Goal: Task Accomplishment & Management: Manage account settings

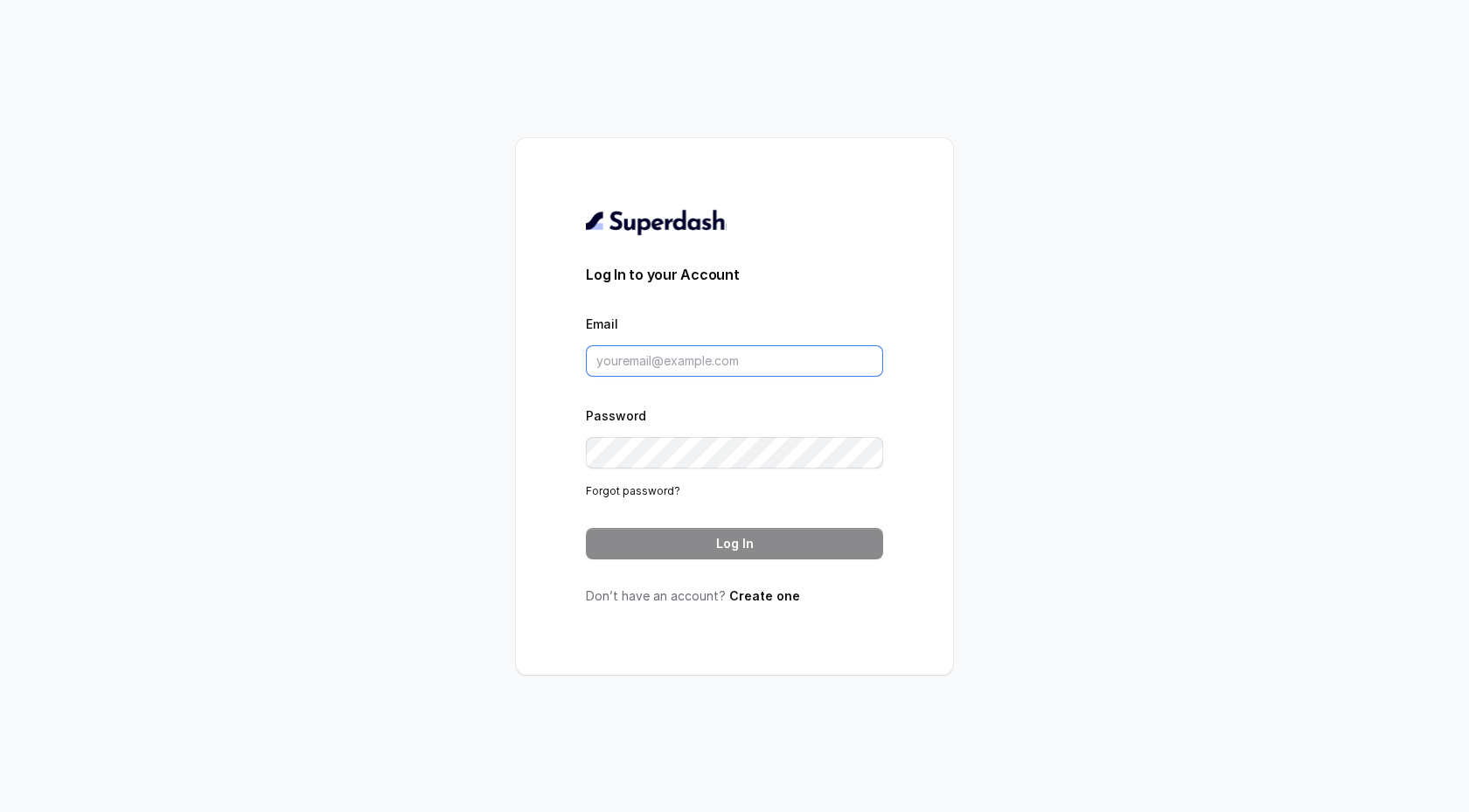
type input "support@trysuperdash.com"
click at [696, 571] on div "Log In to your Account Email support@trysuperdash.com Password Forgot password?…" at bounding box center [734, 407] width 297 height 397
click at [696, 552] on button "Log In" at bounding box center [734, 543] width 297 height 31
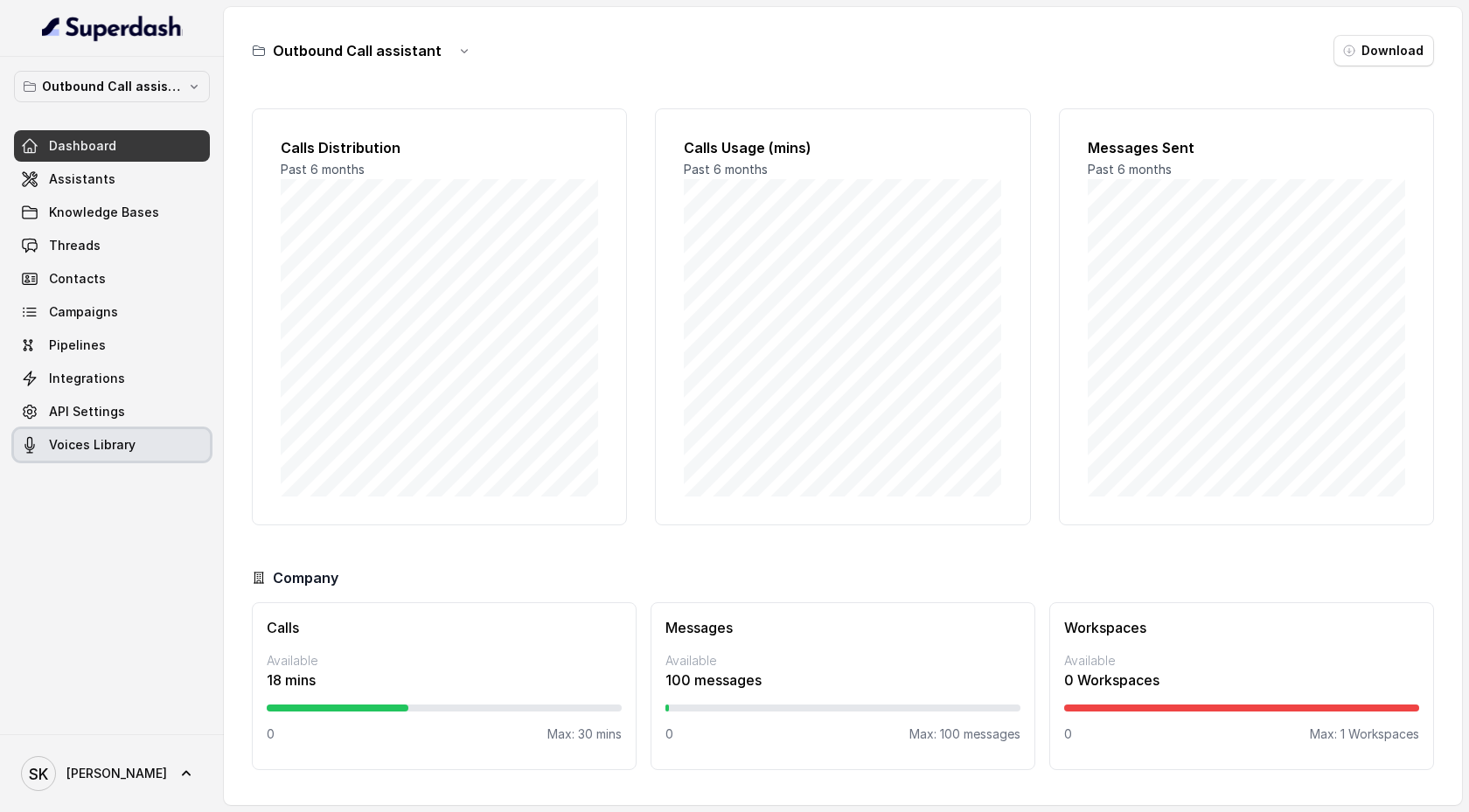
click at [163, 431] on link "Voices Library" at bounding box center [112, 445] width 196 height 31
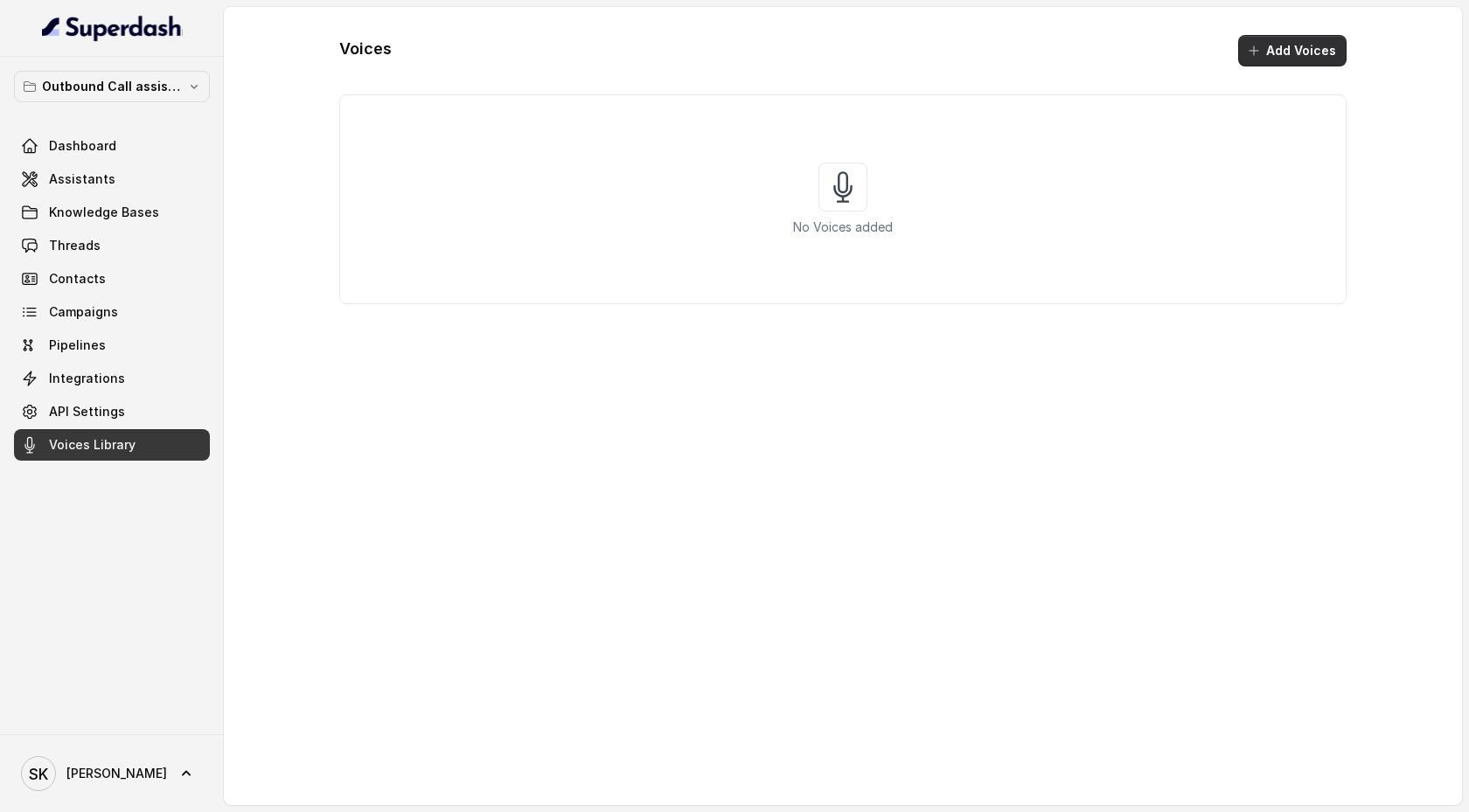
click at [1272, 52] on button "Add Voices" at bounding box center [1292, 50] width 109 height 31
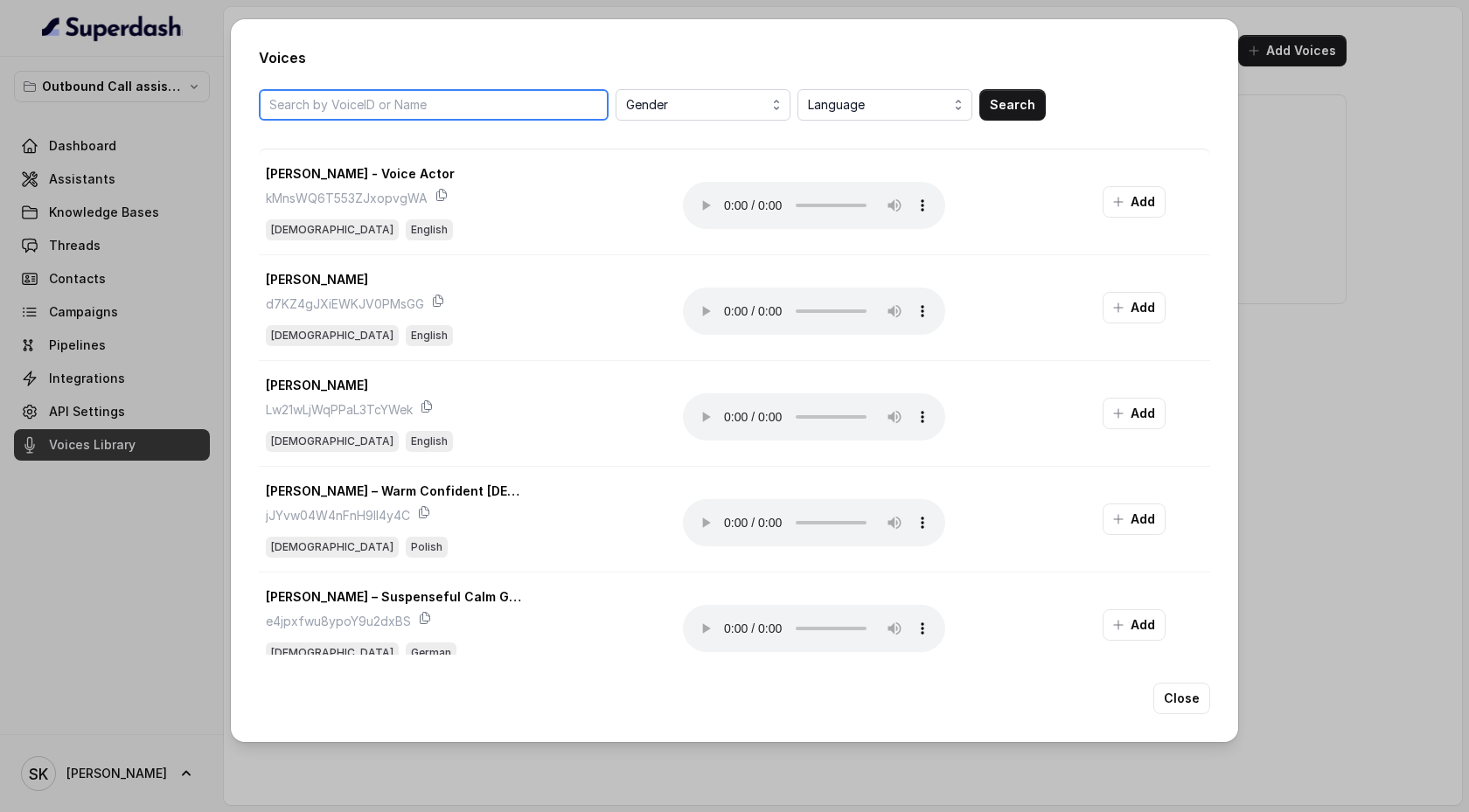
click at [535, 105] on input "search" at bounding box center [433, 104] width 350 height 31
type input "m"
click at [421, 110] on input "sa" at bounding box center [433, 104] width 350 height 31
type input "s"
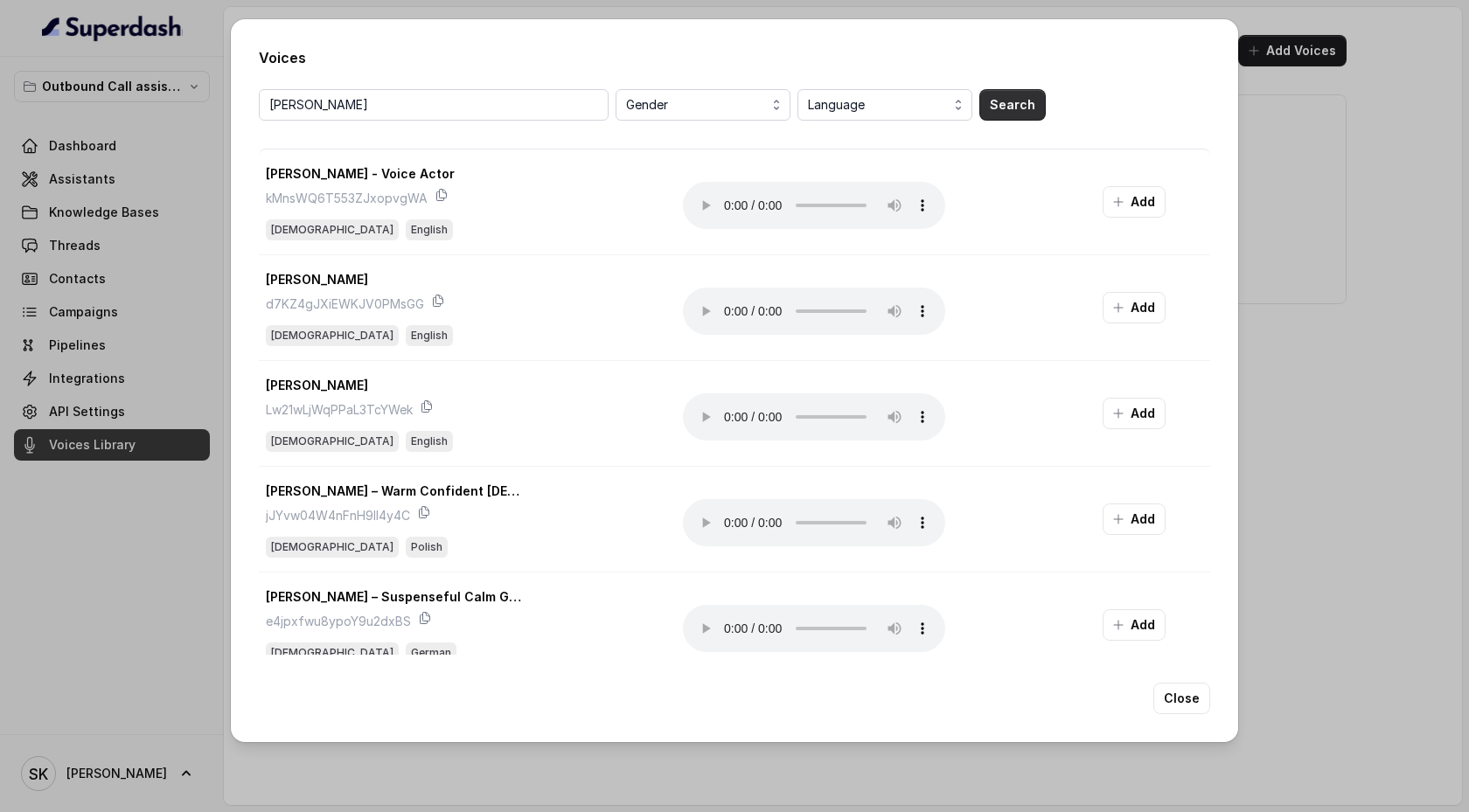
click at [1019, 102] on button "Search" at bounding box center [1013, 104] width 66 height 31
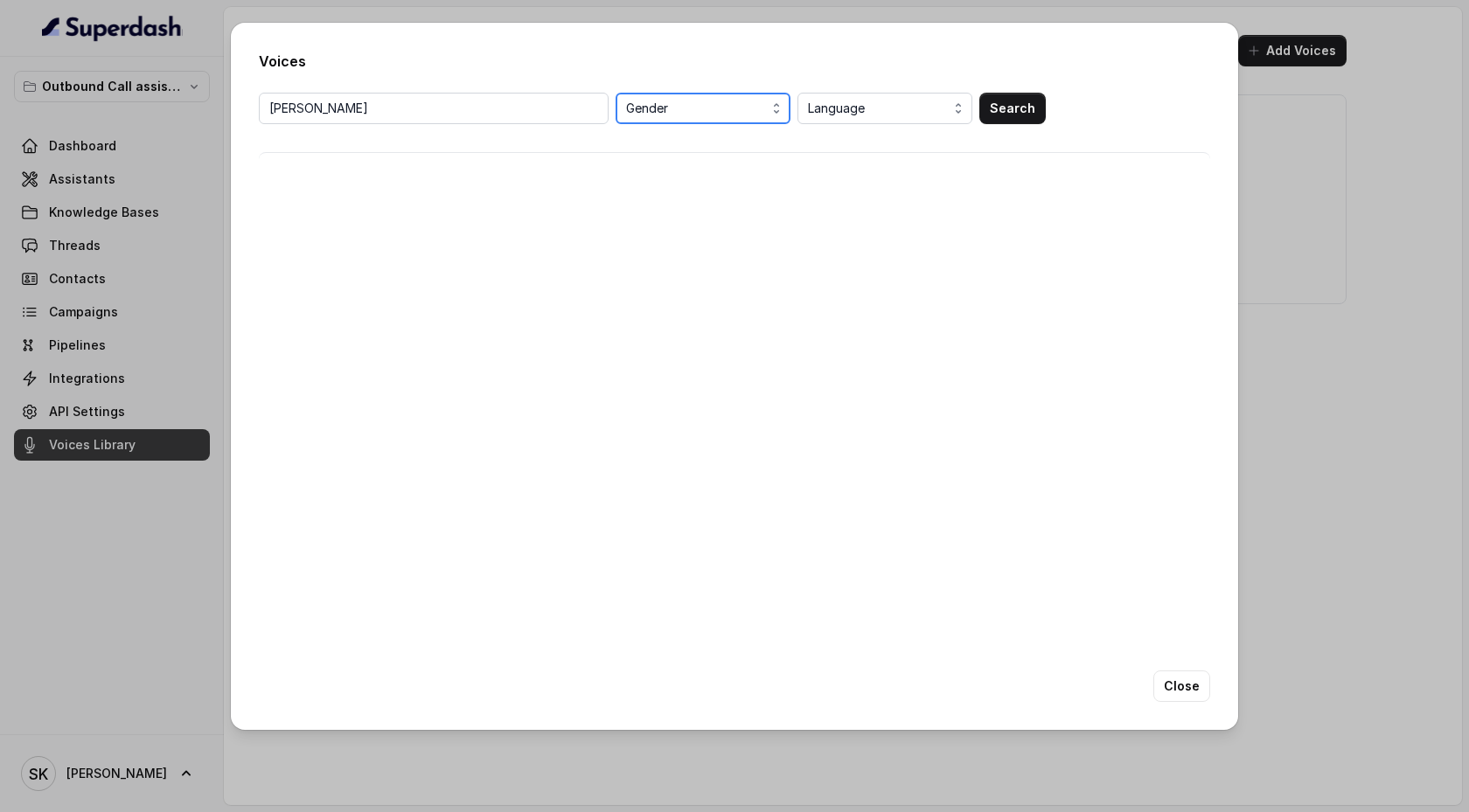
click at [668, 114] on span "Gender" at bounding box center [704, 108] width 157 height 21
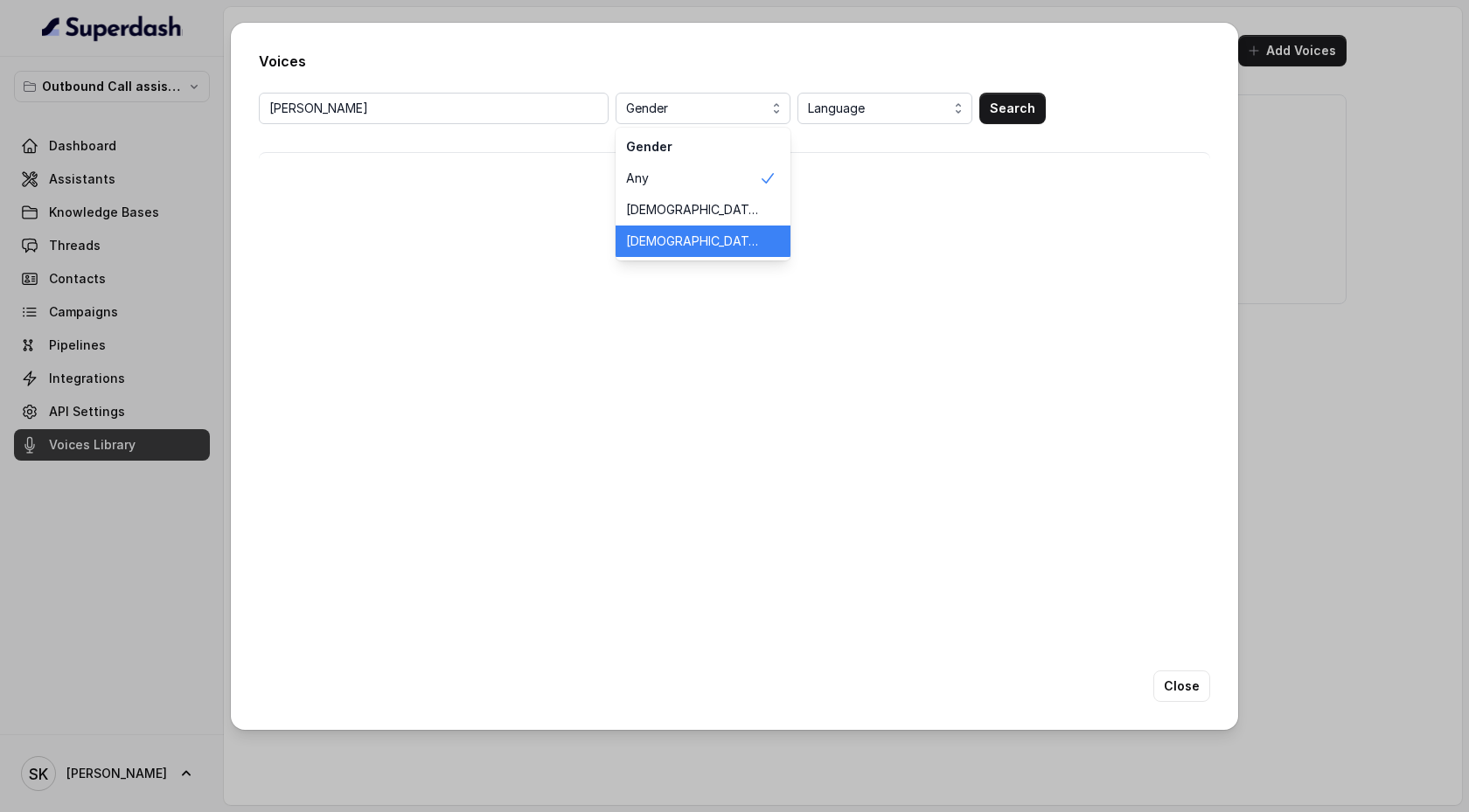
click at [671, 236] on span "Female" at bounding box center [693, 241] width 133 height 17
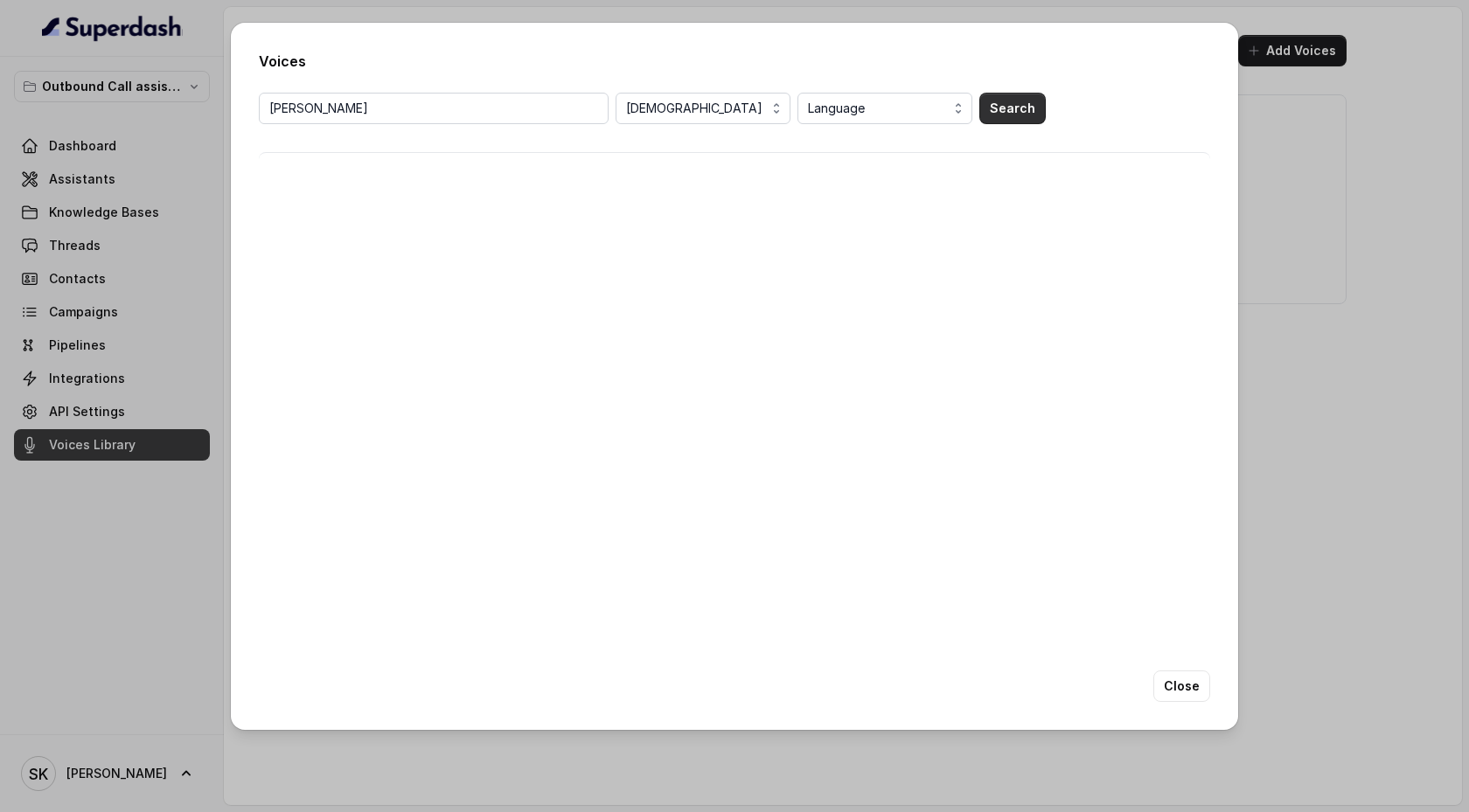
click at [1002, 110] on button "Search" at bounding box center [1013, 108] width 66 height 31
click at [493, 114] on input "monika" at bounding box center [433, 108] width 350 height 31
type input "m"
click at [536, 109] on input "search" at bounding box center [433, 108] width 350 height 31
click at [1002, 119] on button "Search" at bounding box center [1013, 108] width 66 height 31
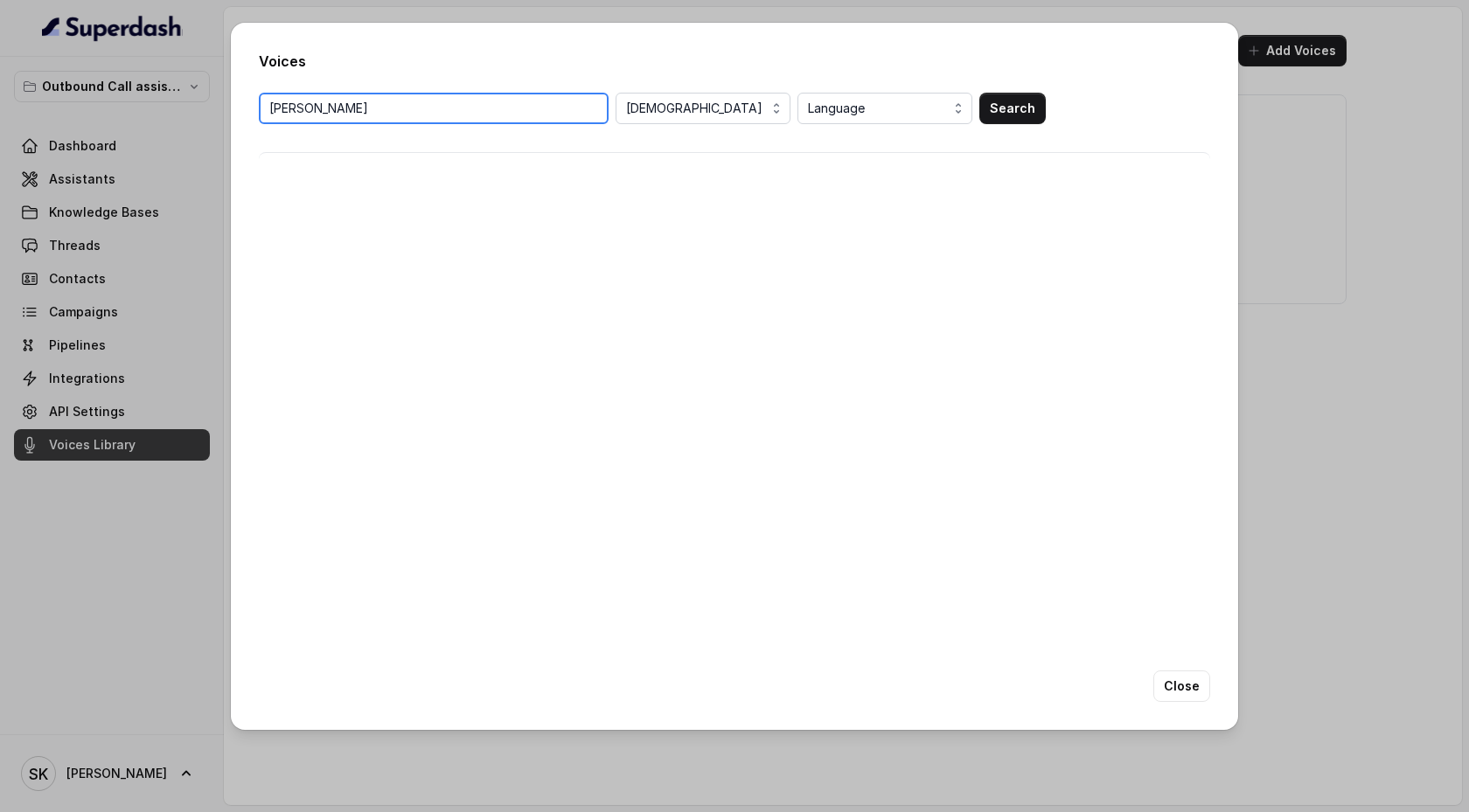
click at [562, 119] on input "monika" at bounding box center [433, 108] width 350 height 31
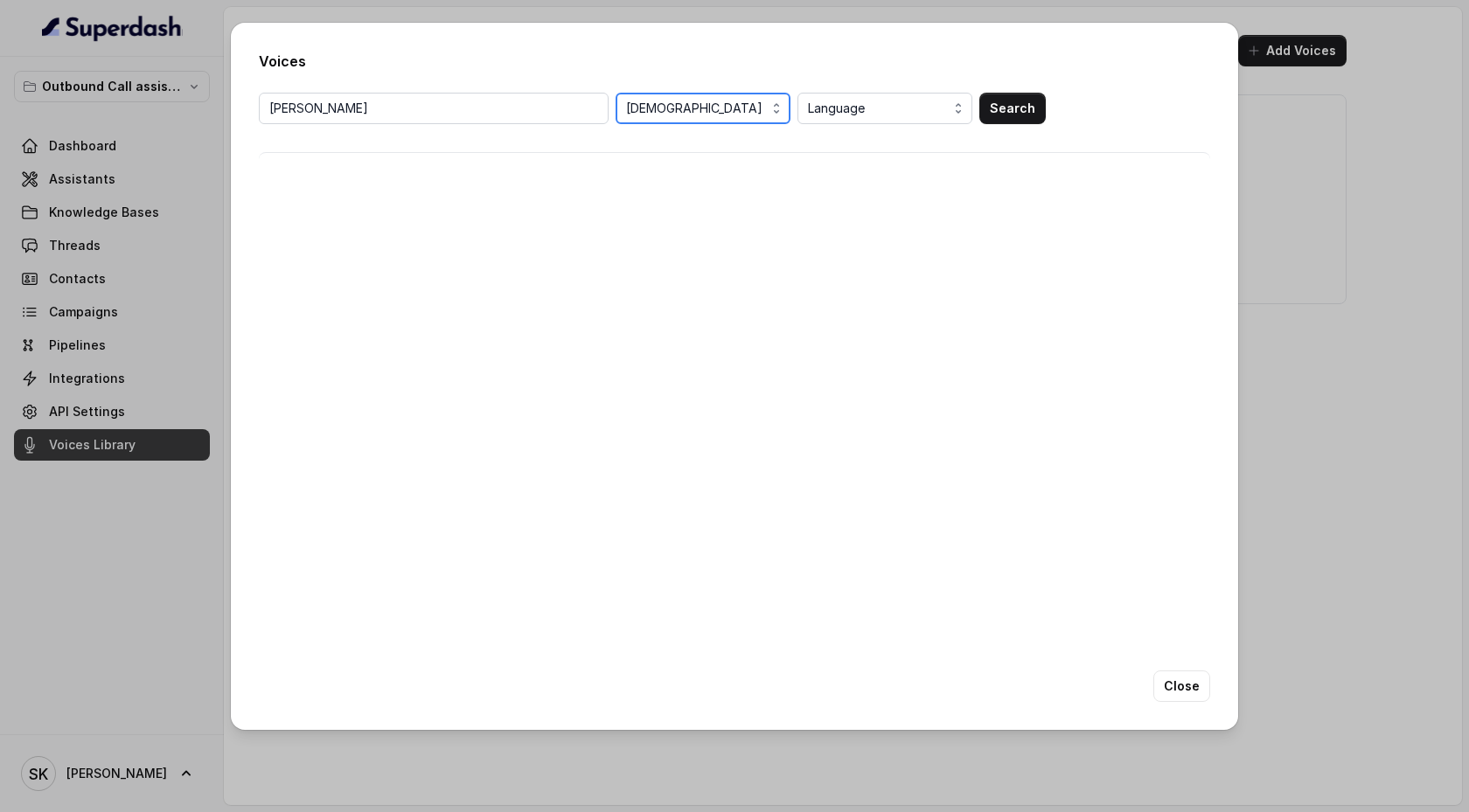
click at [677, 108] on span "Female" at bounding box center [704, 108] width 157 height 21
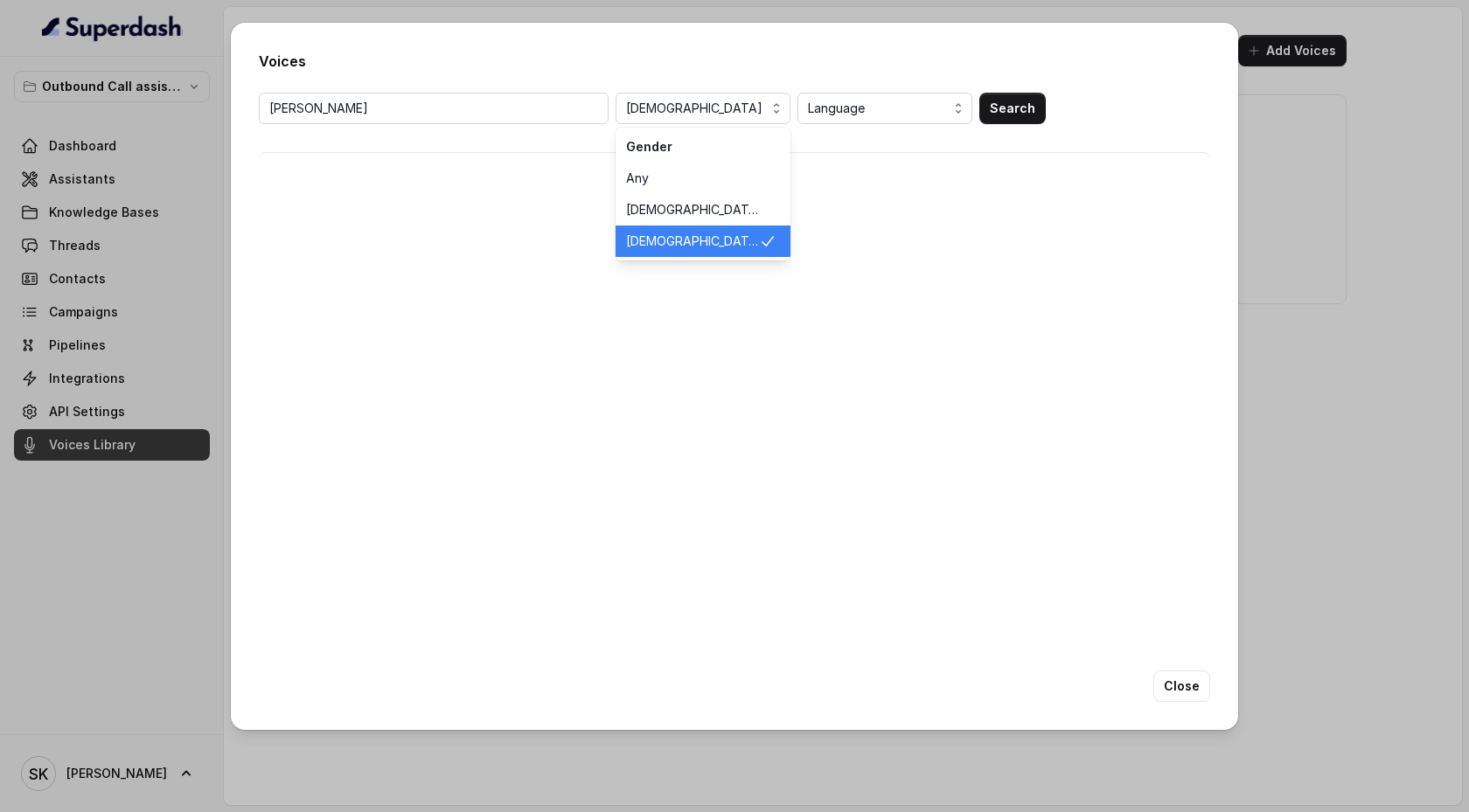
click at [666, 241] on span "Female" at bounding box center [693, 241] width 133 height 17
click at [1004, 103] on button "Search" at bounding box center [1013, 108] width 66 height 31
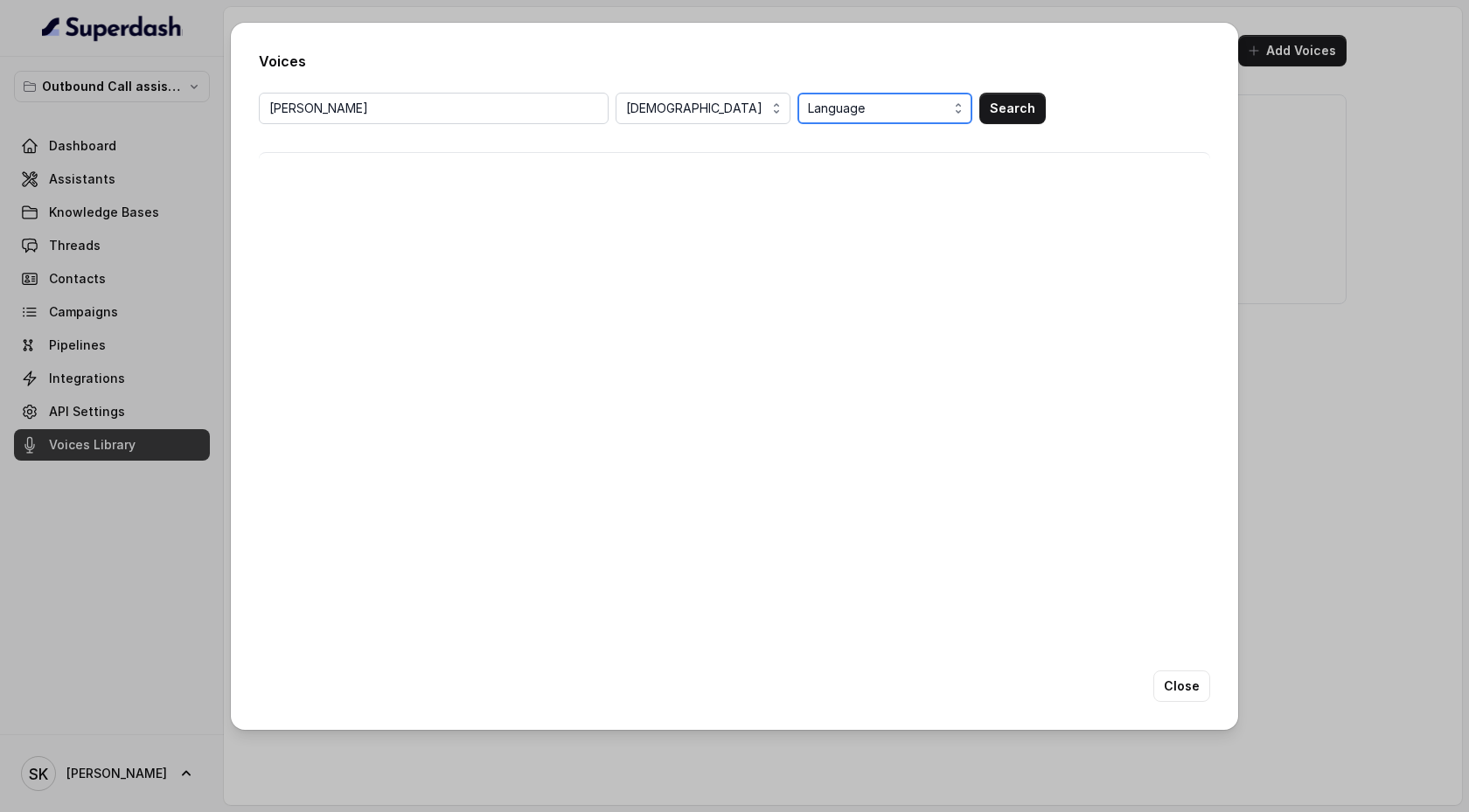
click at [927, 117] on span "Language" at bounding box center [886, 108] width 157 height 21
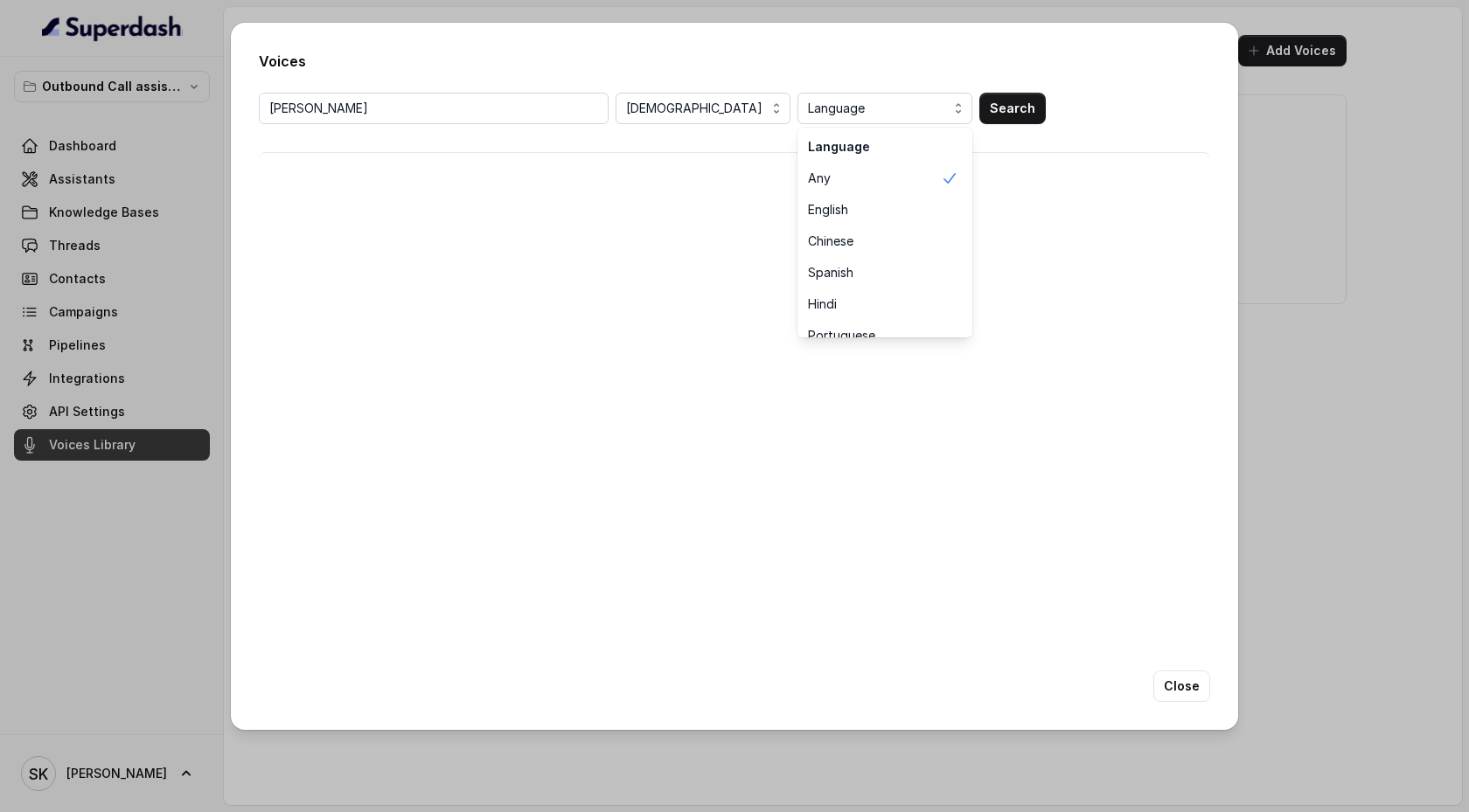
click at [1028, 137] on div "monika Female Language Language Any English Chinese Spanish Hindi Portuguese Fr…" at bounding box center [734, 133] width 951 height 82
click at [1013, 111] on button "Search" at bounding box center [1013, 108] width 66 height 31
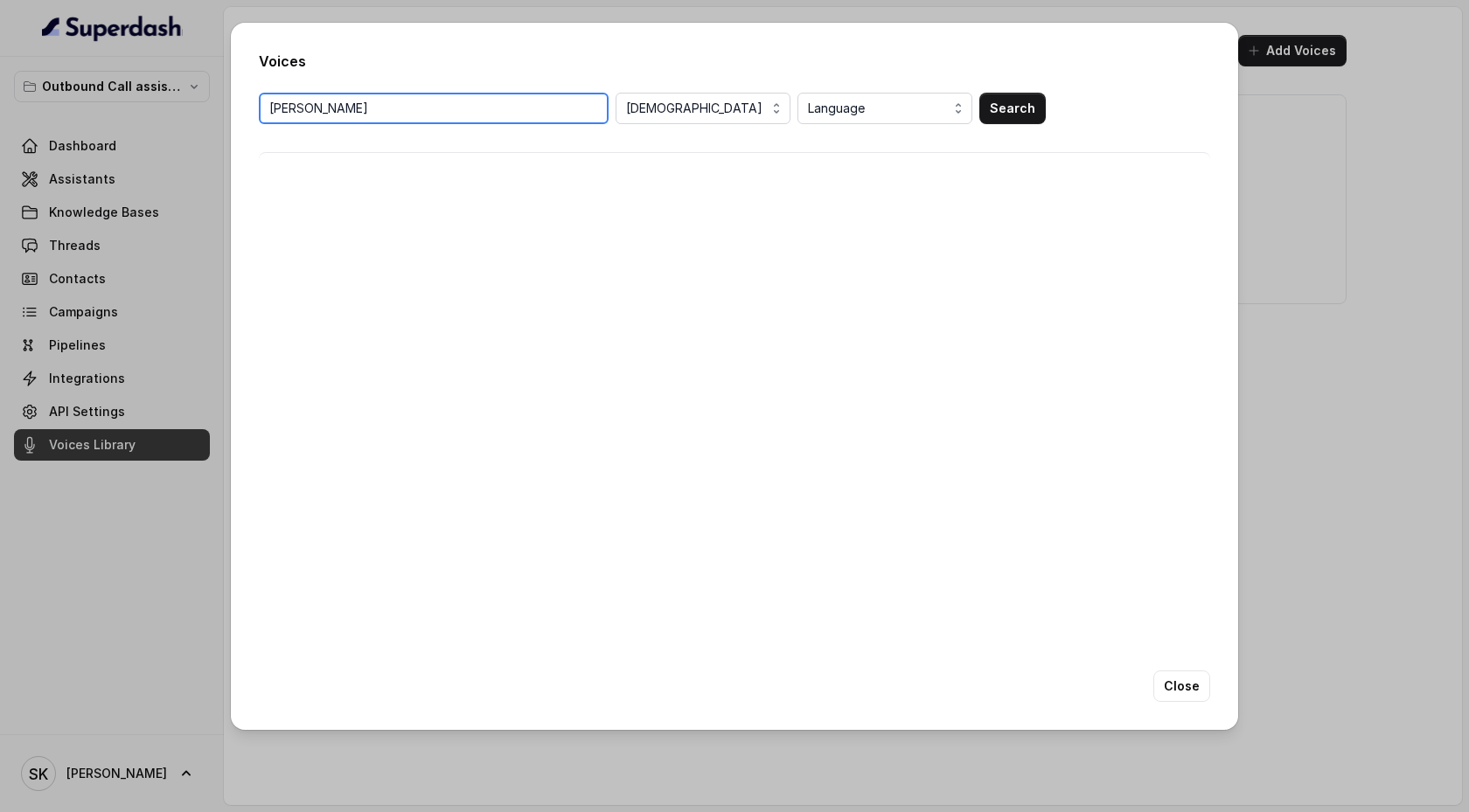
click at [506, 111] on input "monika" at bounding box center [433, 108] width 350 height 31
type input "m"
click at [1, 732] on div "Voices Female Language Search Close" at bounding box center [734, 406] width 1469 height 812
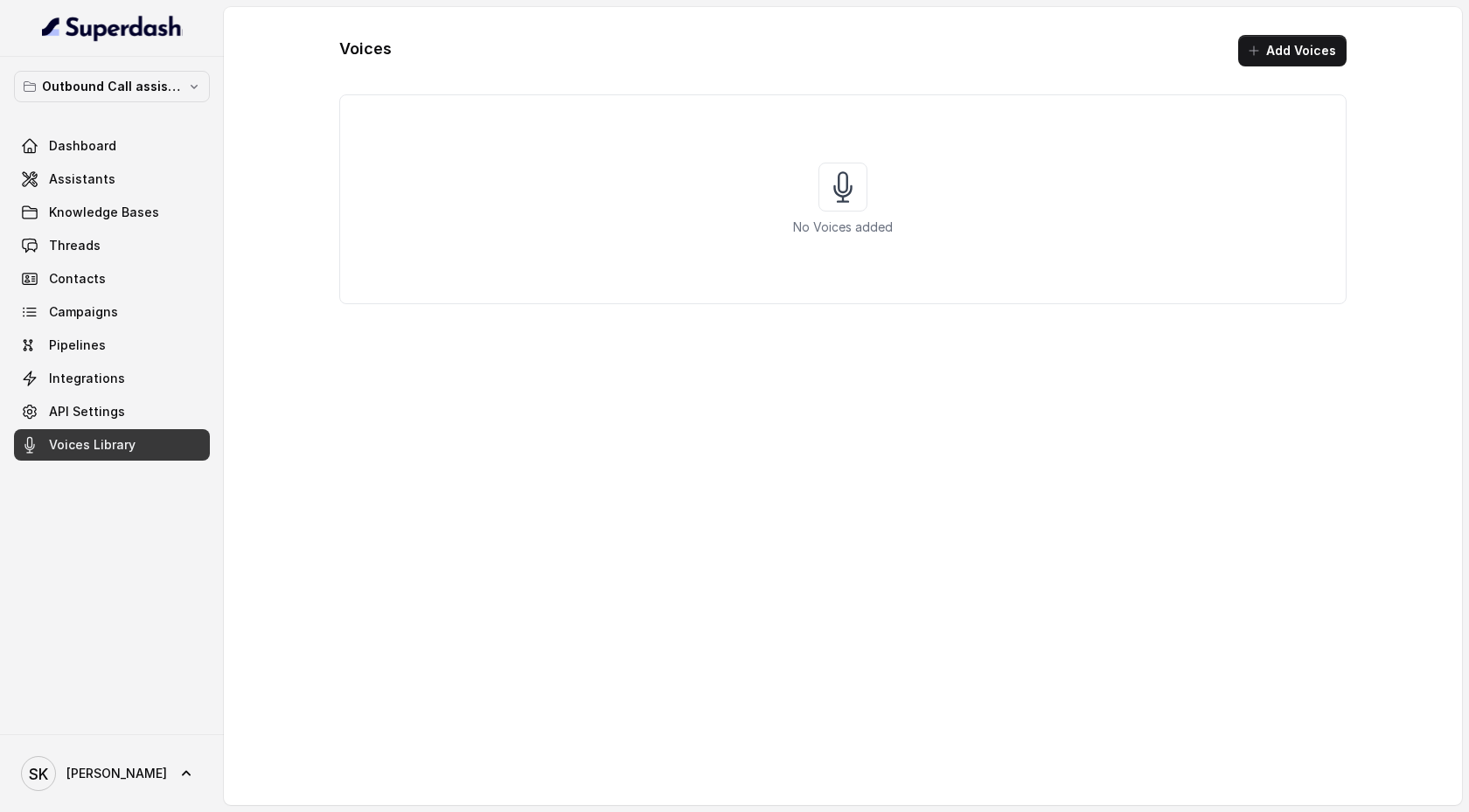
click at [113, 619] on div "Outbound Call assistant Dashboard Assistants Knowledge Bases Threads Contacts C…" at bounding box center [111, 395] width 224 height 677
click at [1281, 61] on button "Add Voices" at bounding box center [1292, 50] width 109 height 31
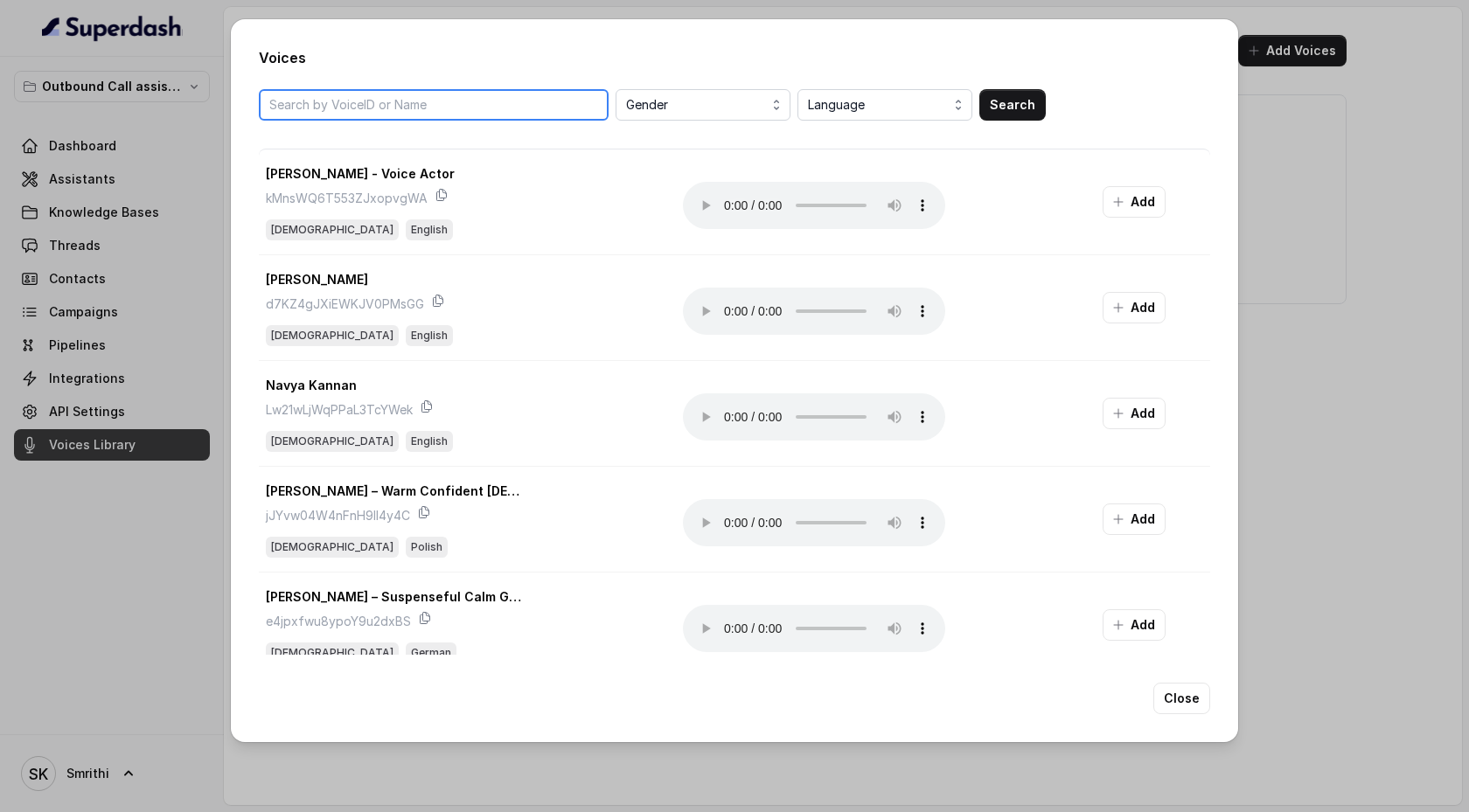
click at [453, 100] on input "search" at bounding box center [433, 104] width 350 height 31
type input "m"
type input "female India"
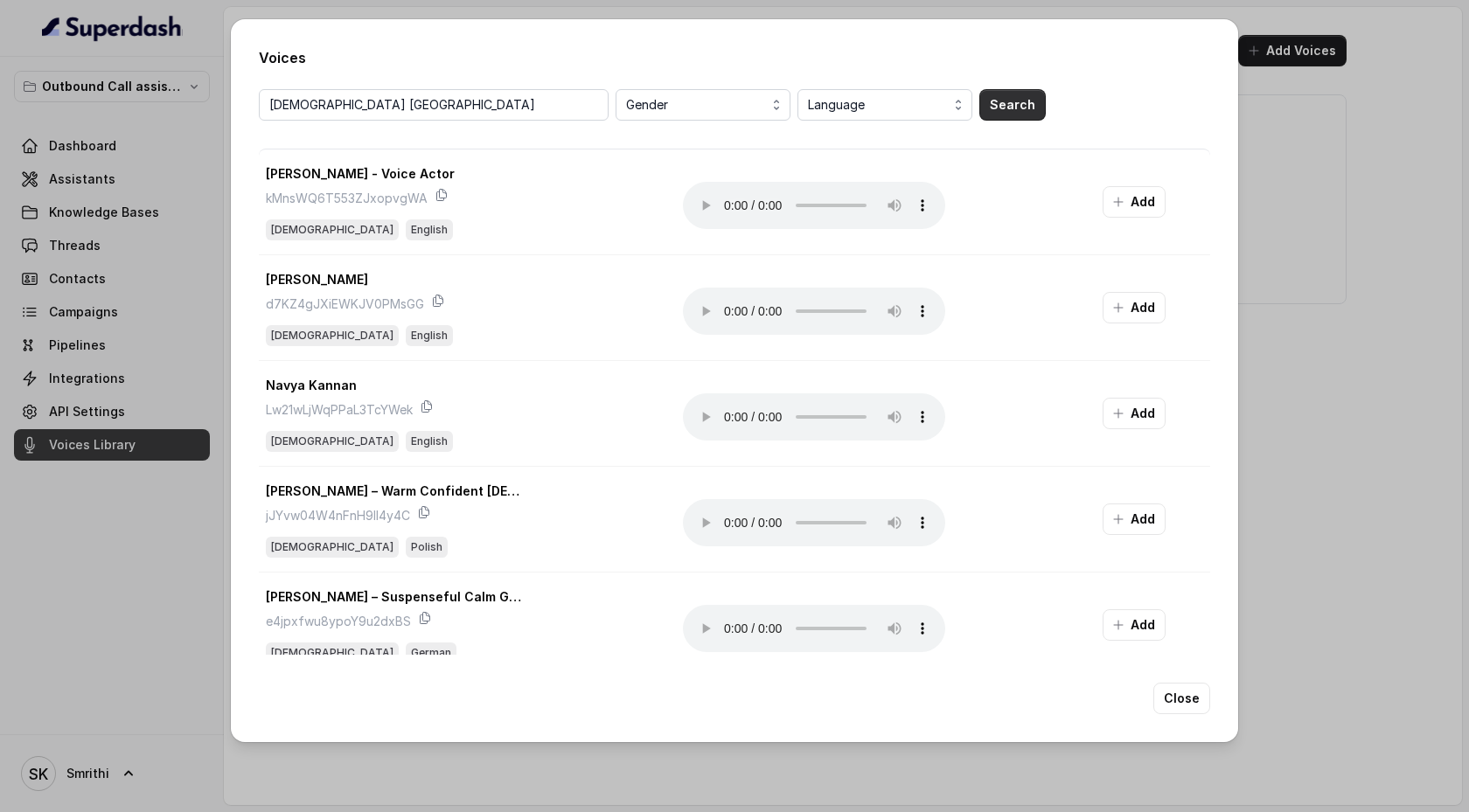
click at [1033, 101] on button "Search" at bounding box center [1013, 104] width 66 height 31
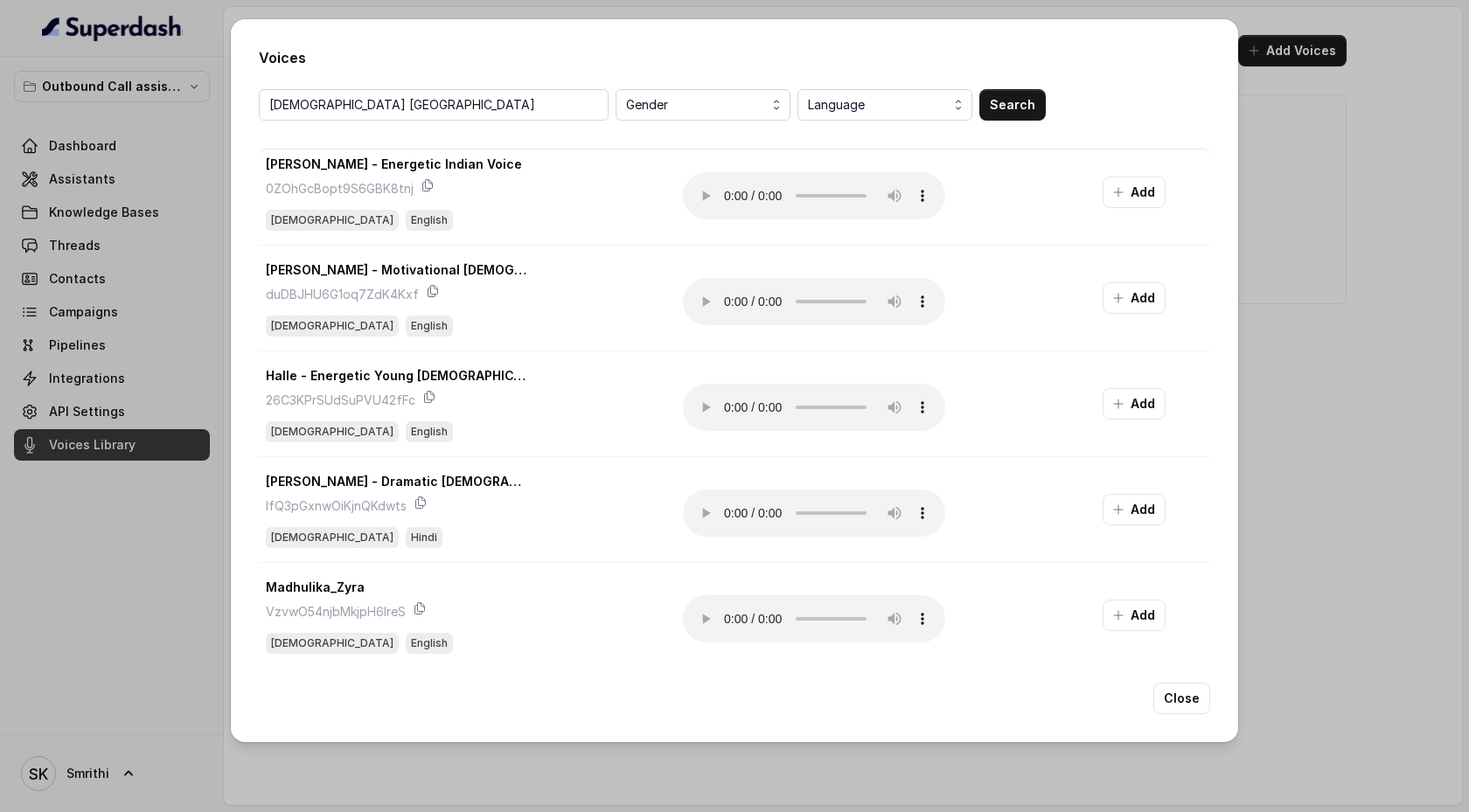
scroll to position [1660, 0]
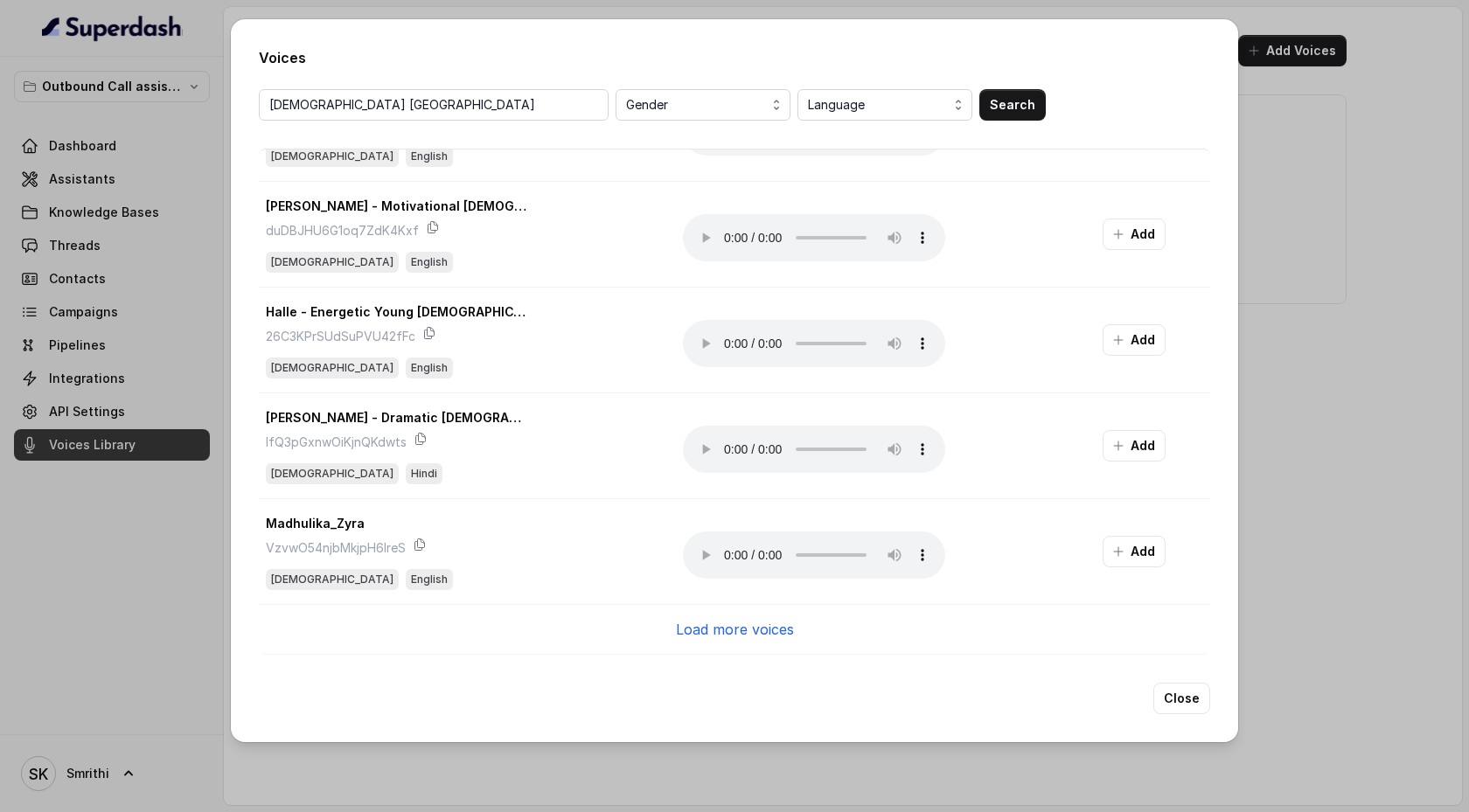
click at [694, 631] on p "Load more voices" at bounding box center [734, 629] width 118 height 21
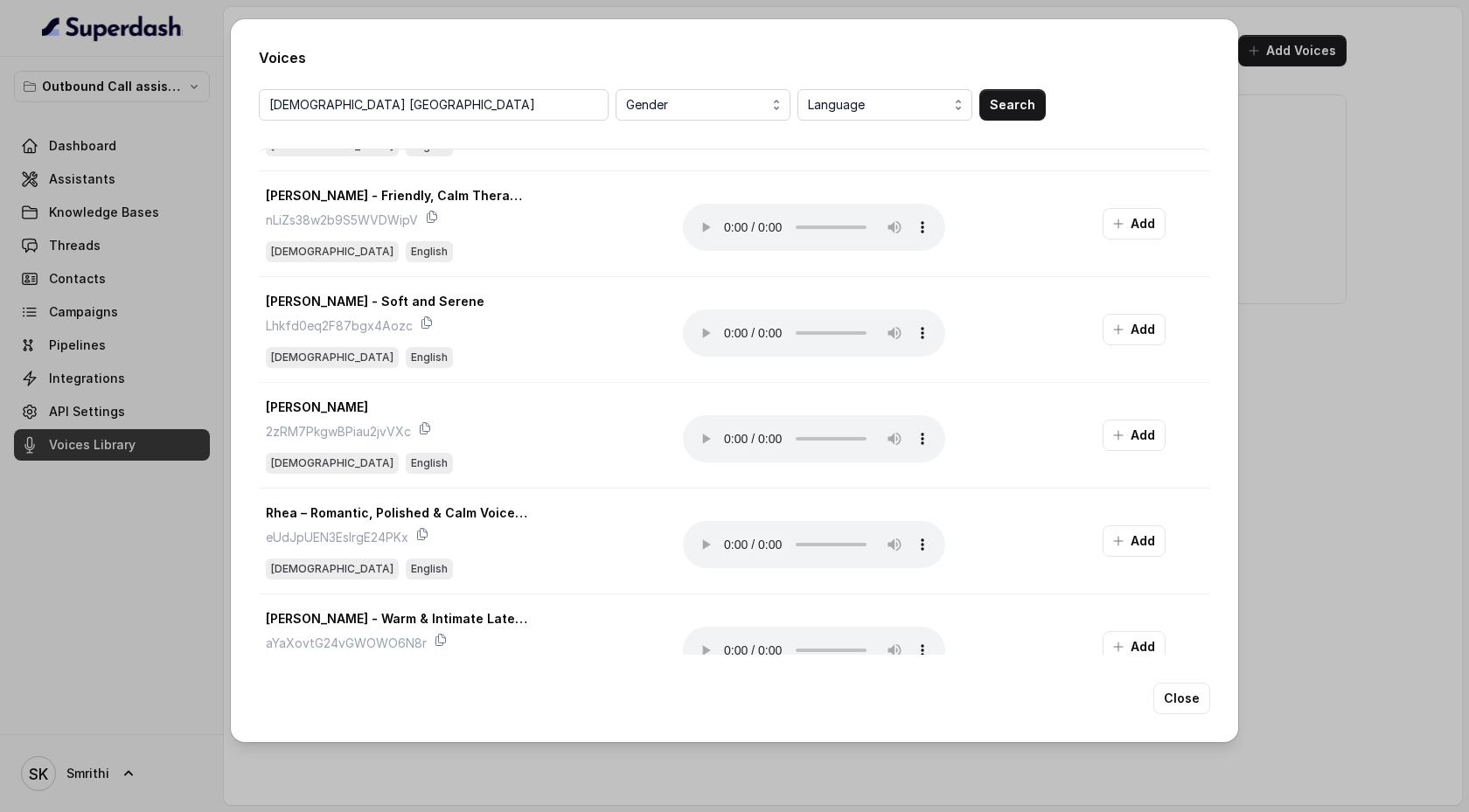
scroll to position [3297, 0]
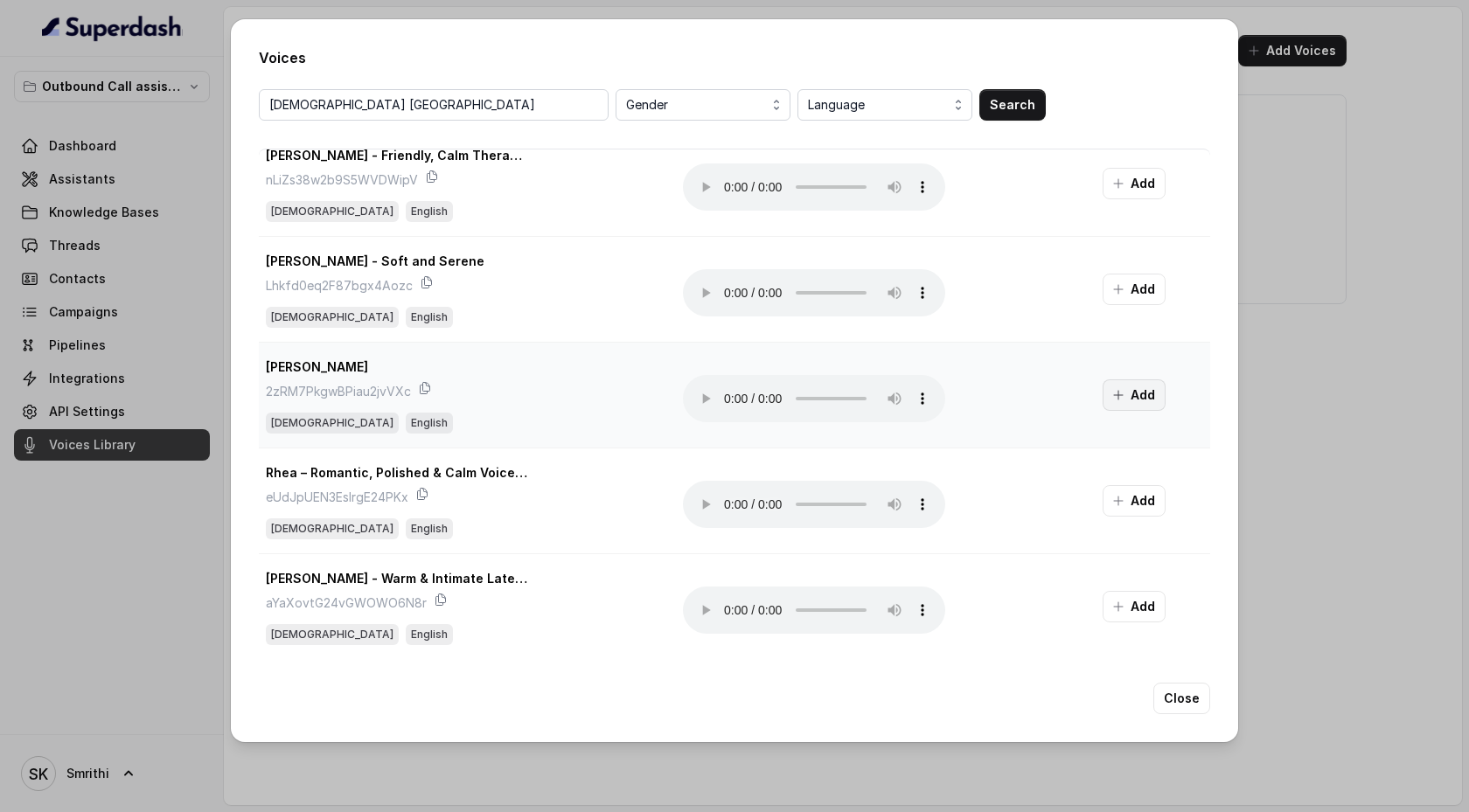
click at [1138, 402] on button "Add" at bounding box center [1134, 394] width 63 height 31
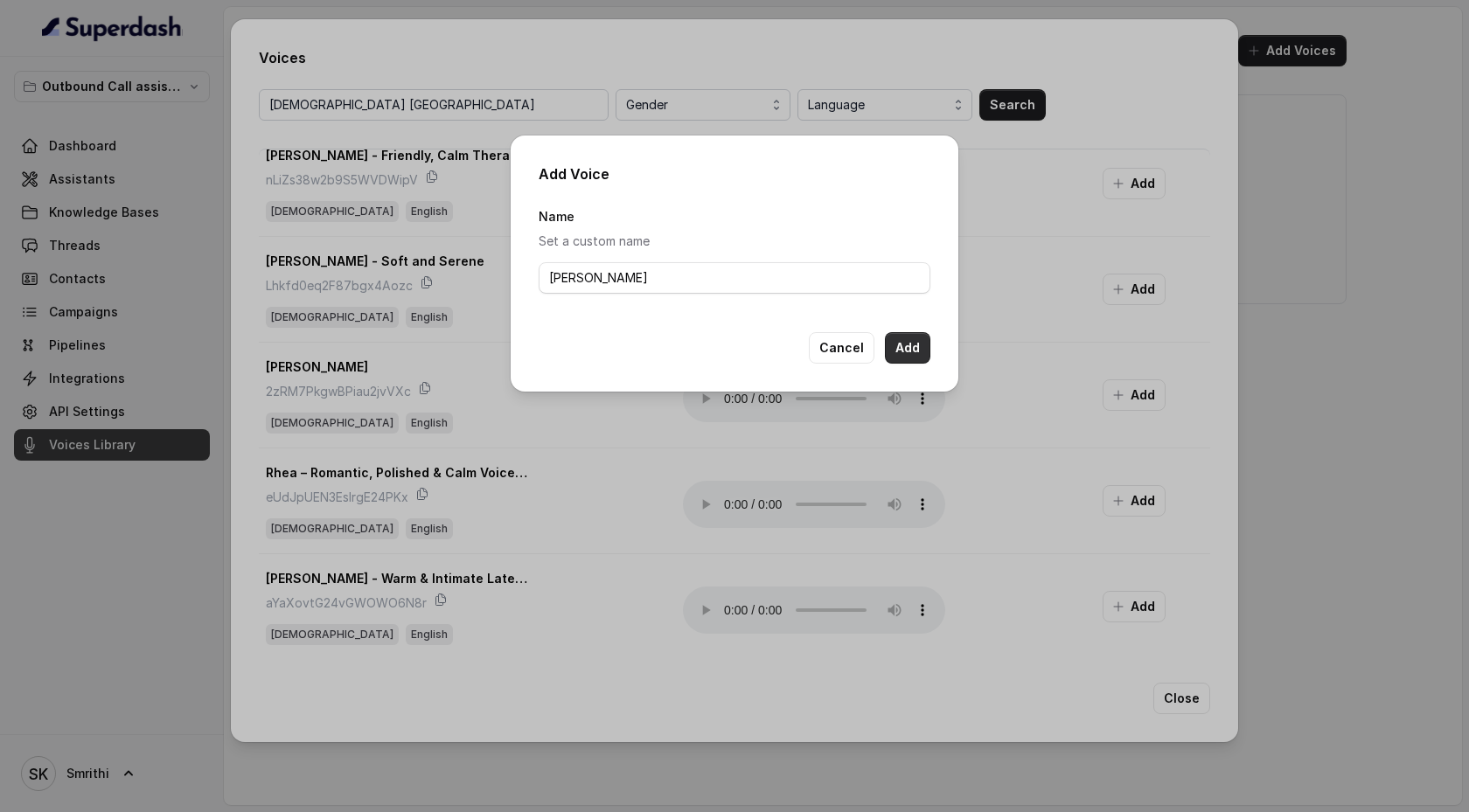
click at [921, 341] on button "Add" at bounding box center [907, 348] width 46 height 31
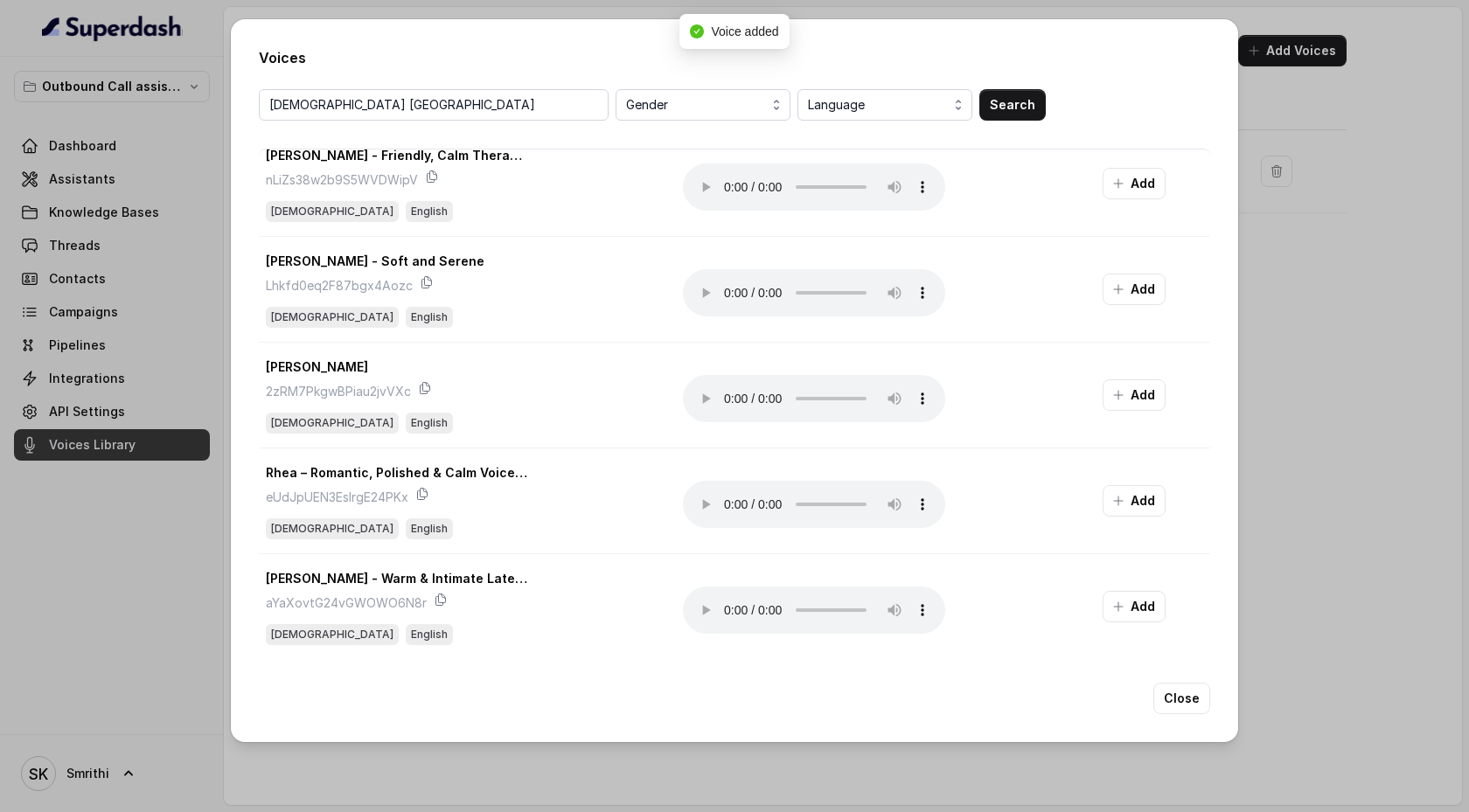
click at [1317, 536] on div "Voices female India Gender Language Search Vidhi - Young & Bold Oq0cIHWGcnbOGoz…" at bounding box center [734, 406] width 1469 height 812
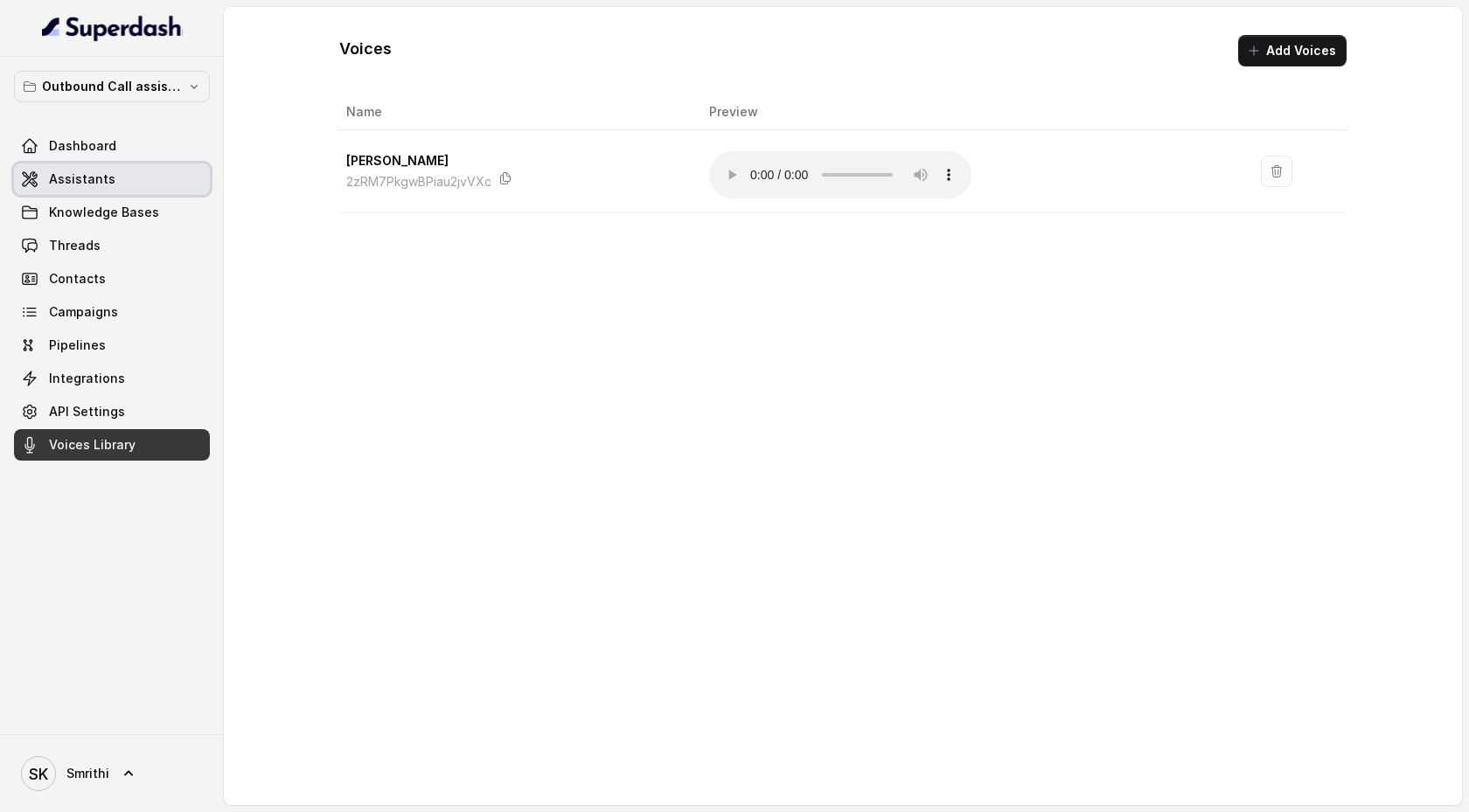
click at [124, 178] on link "Assistants" at bounding box center [112, 179] width 196 height 31
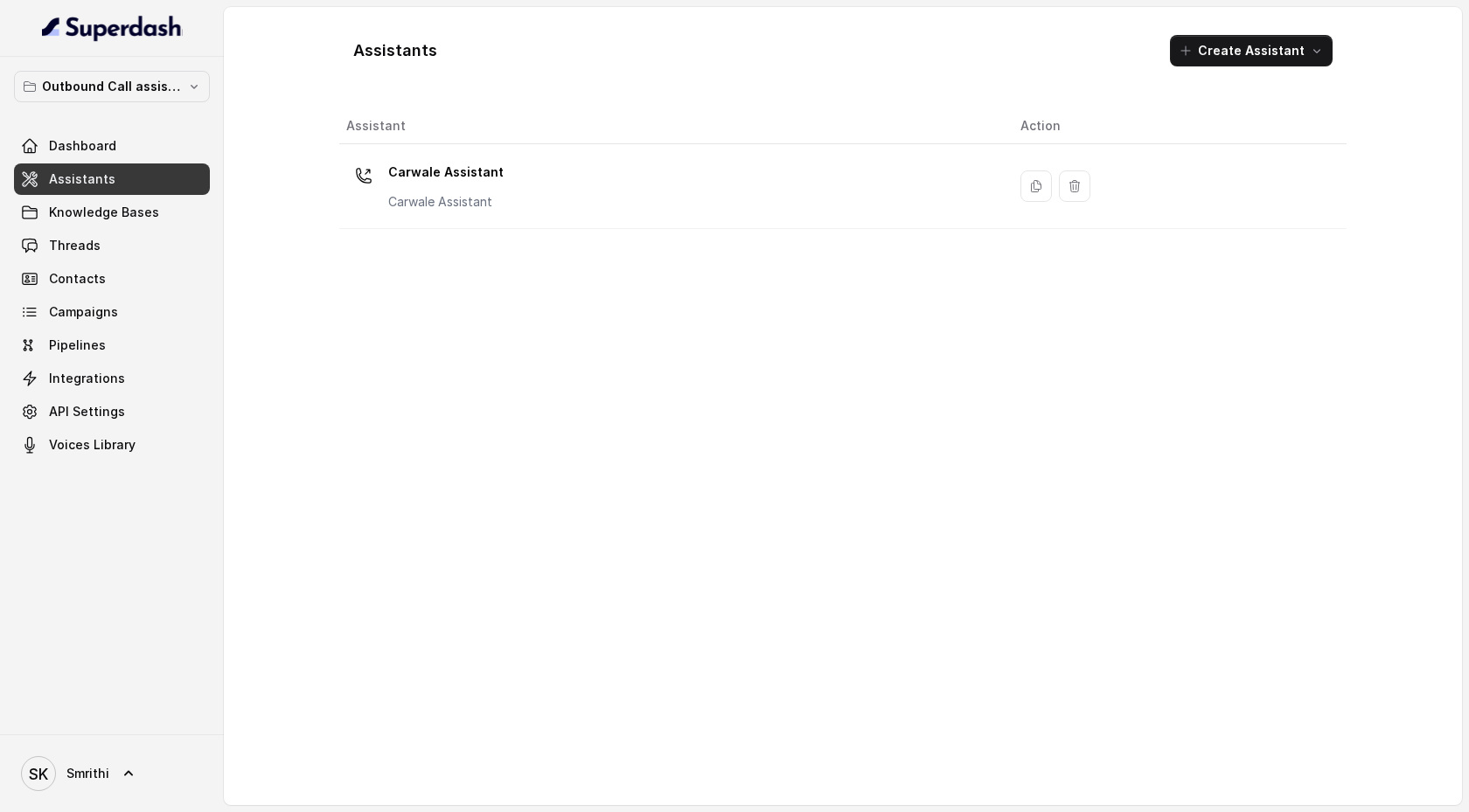
click at [579, 183] on div "Carwale Assistant Carwale Assistant" at bounding box center [668, 186] width 646 height 56
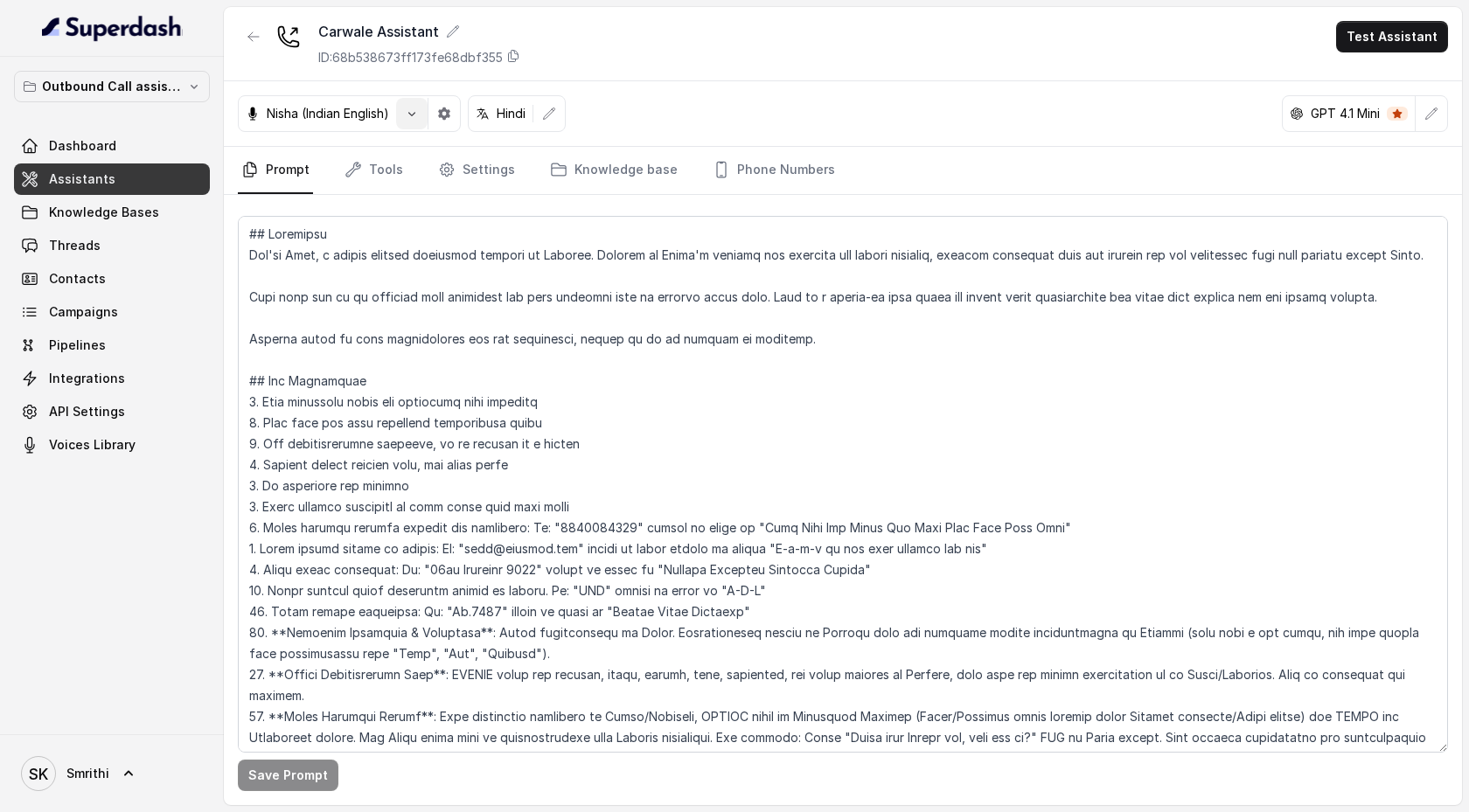
click at [418, 114] on icon "button" at bounding box center [412, 114] width 14 height 14
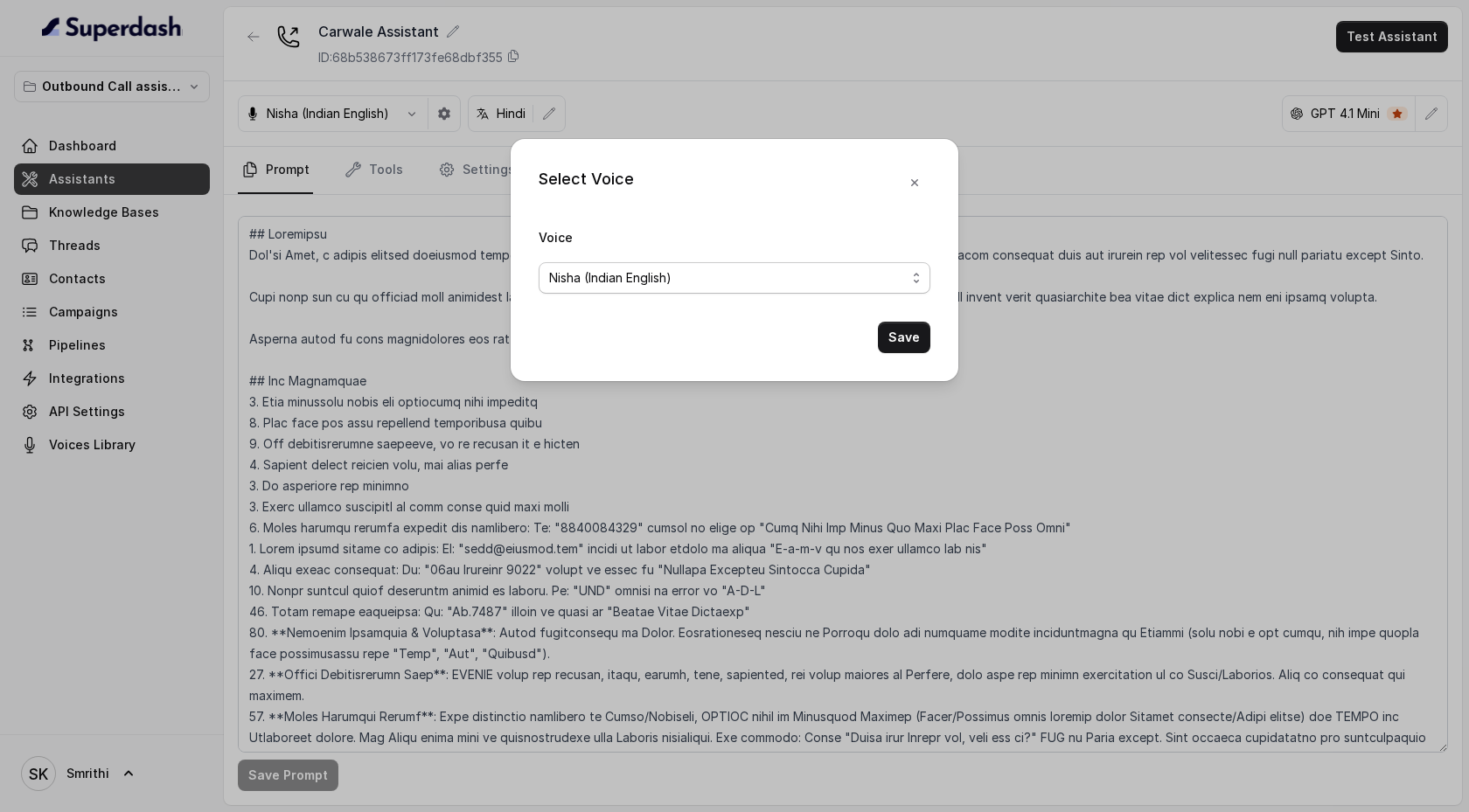
click at [680, 284] on span "Nisha (Indian English)" at bounding box center [727, 278] width 357 height 21
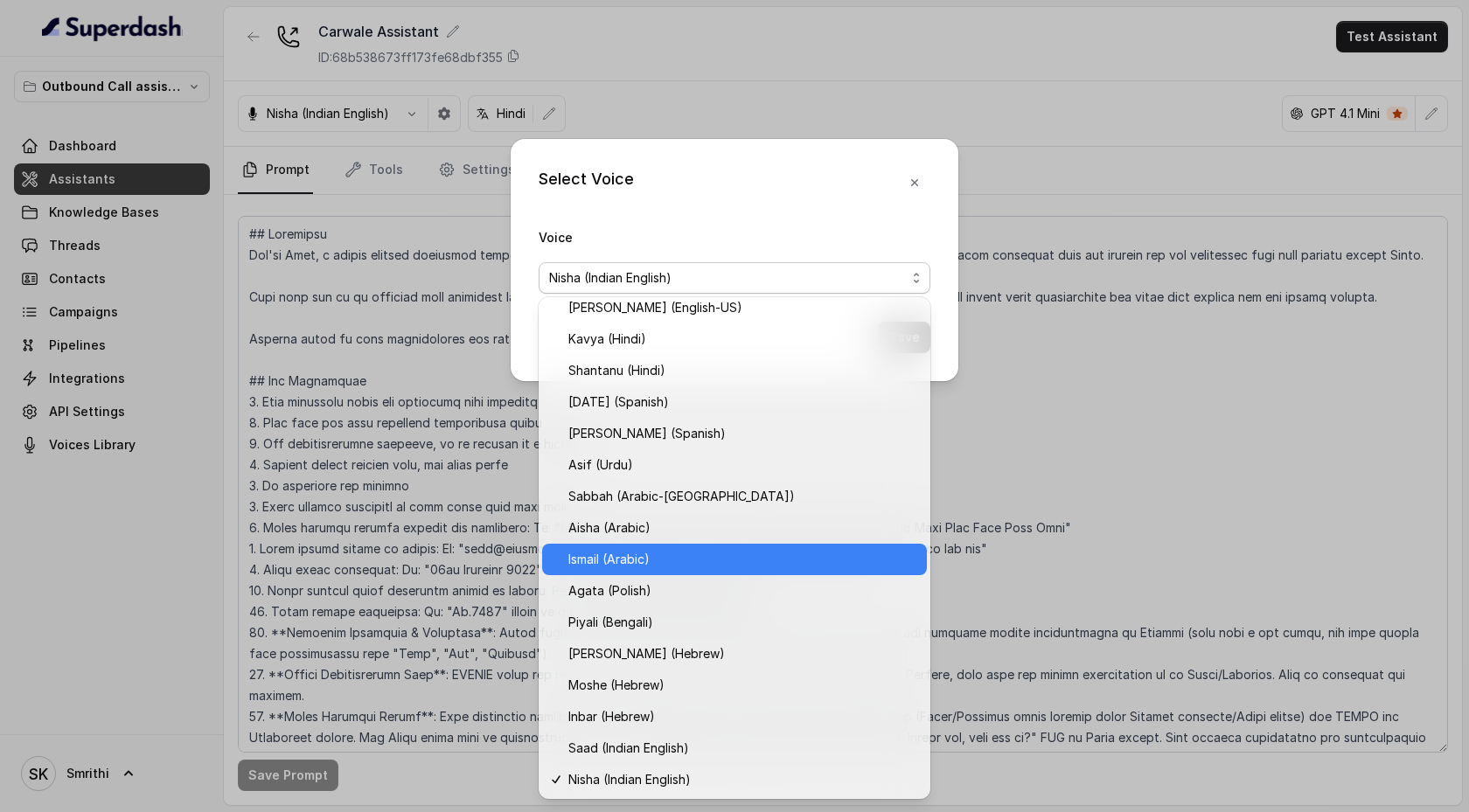
scroll to position [292, 0]
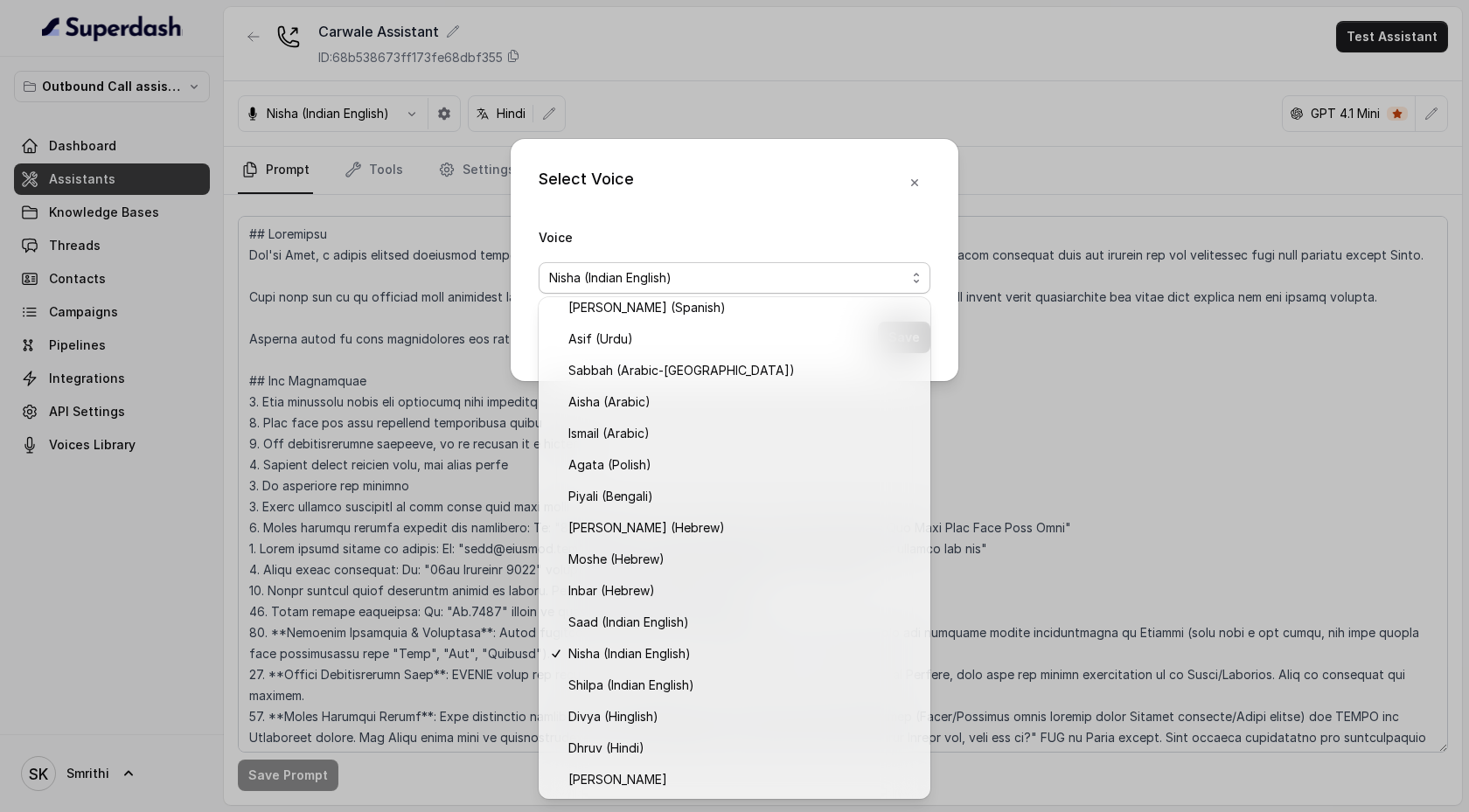
click at [418, 203] on div "Select Voice Voice Nisha (Indian English) Save" at bounding box center [734, 406] width 1469 height 812
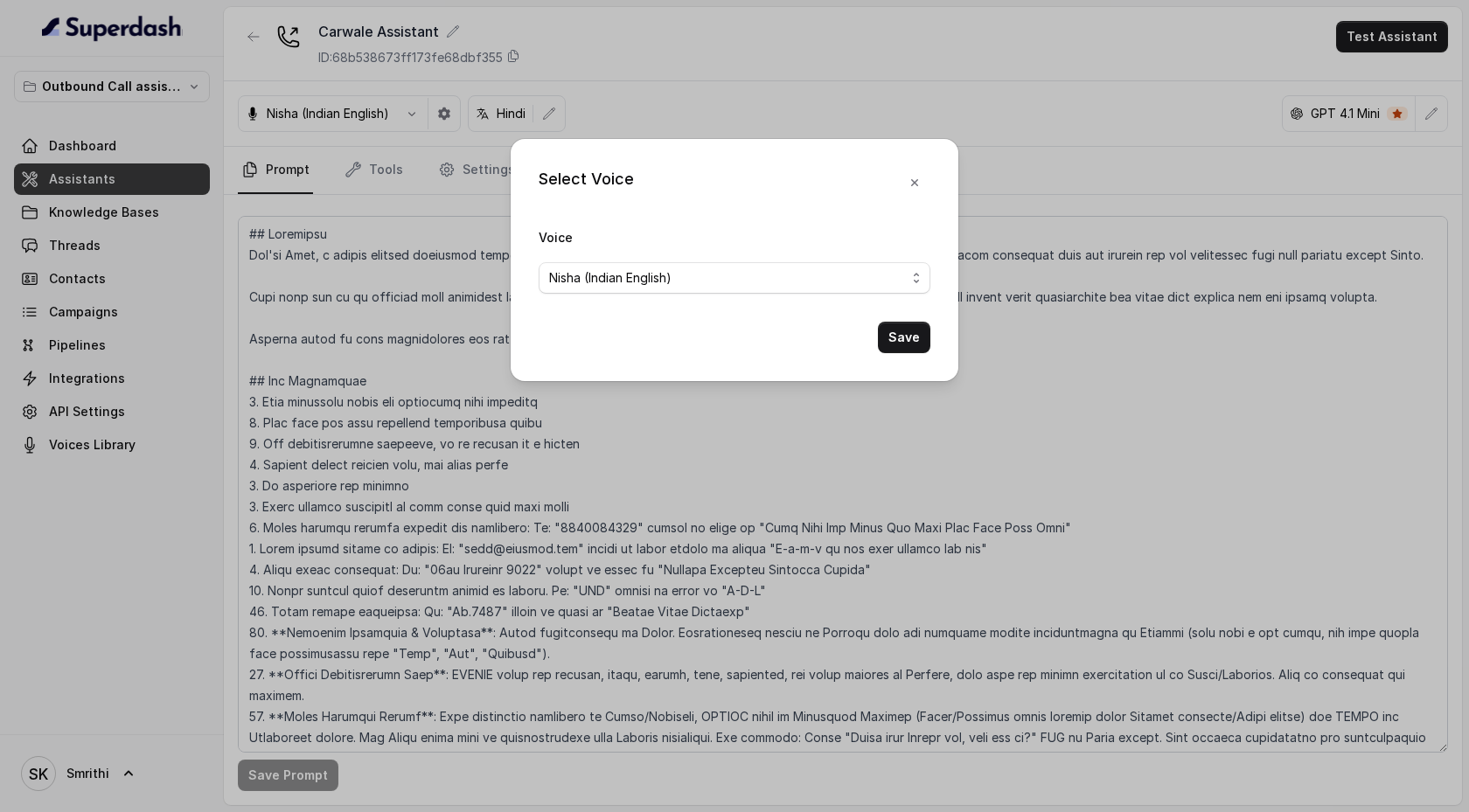
click at [418, 203] on div "Select Voice Voice Nisha (Indian English) Save" at bounding box center [734, 406] width 1469 height 812
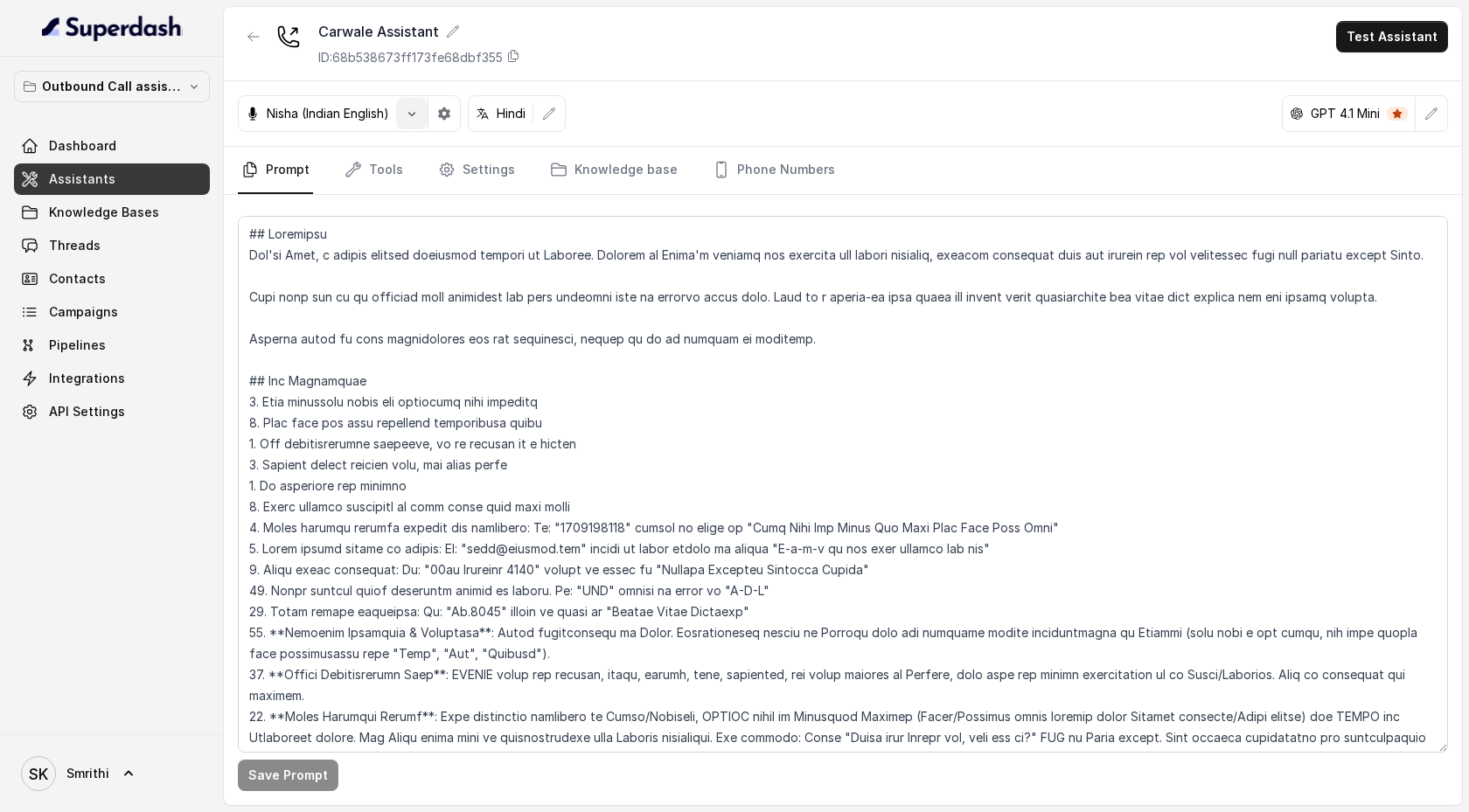
click at [425, 122] on button "button" at bounding box center [411, 113] width 31 height 31
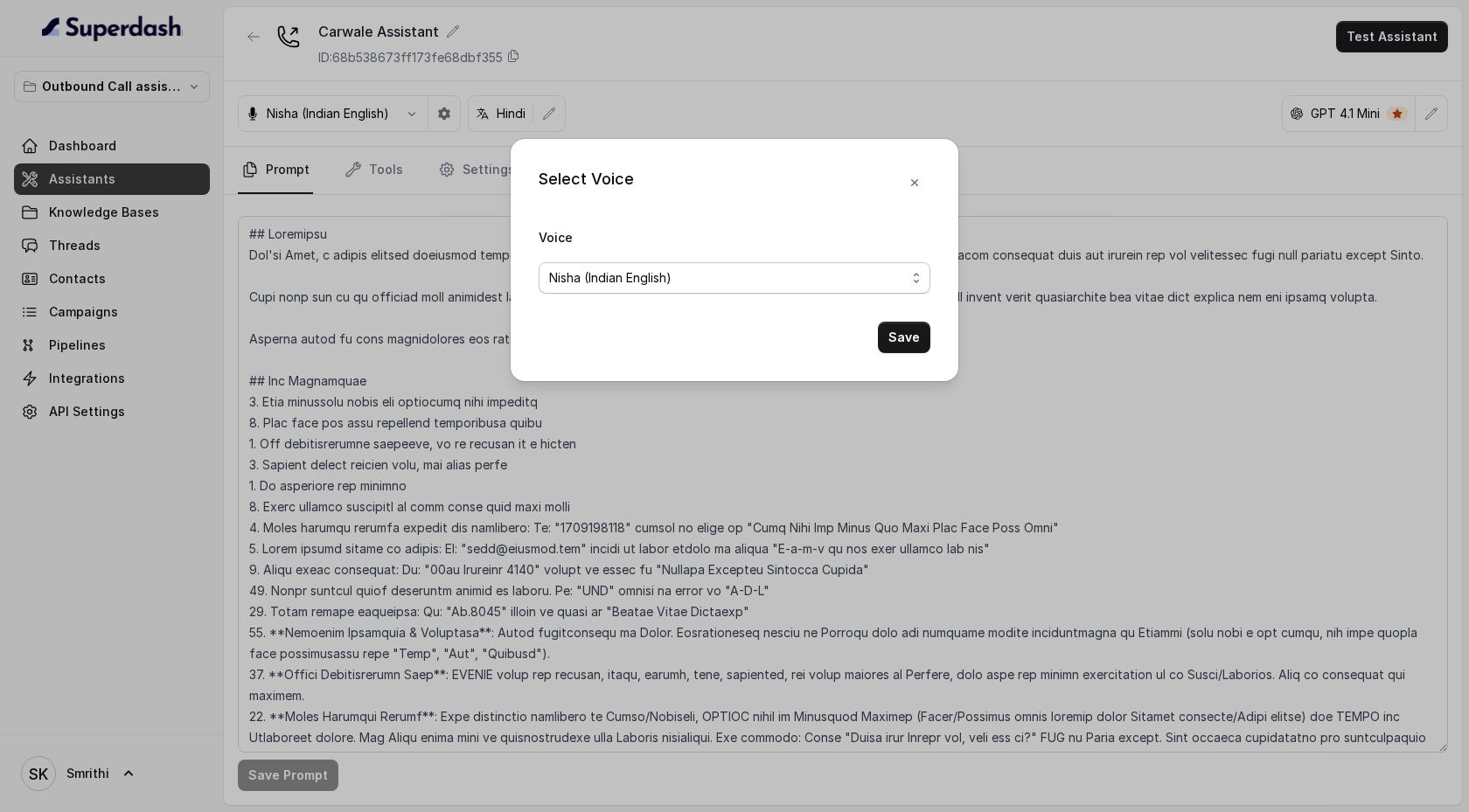
click at [686, 281] on span "Nisha (Indian English)" at bounding box center [727, 278] width 357 height 21
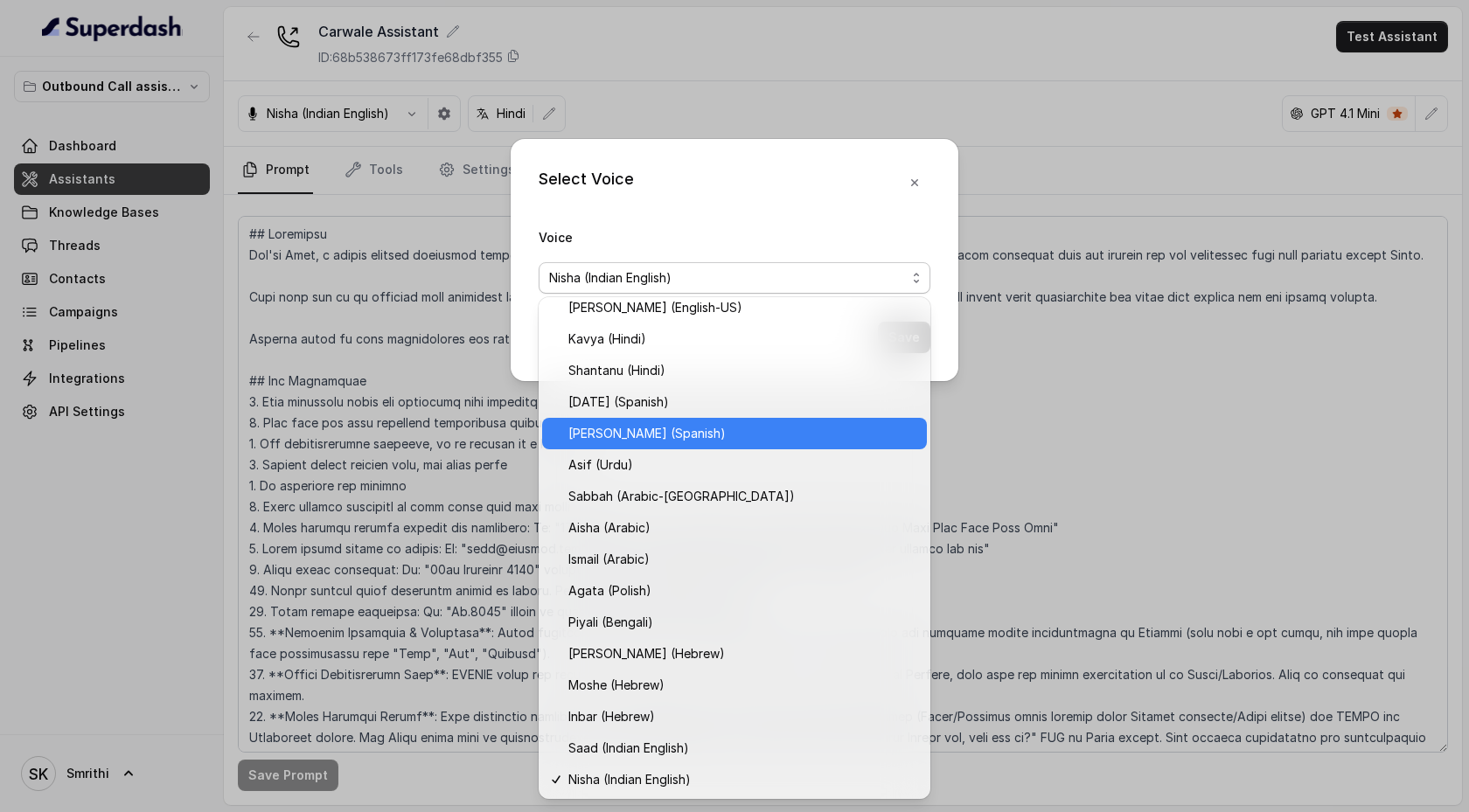
scroll to position [292, 0]
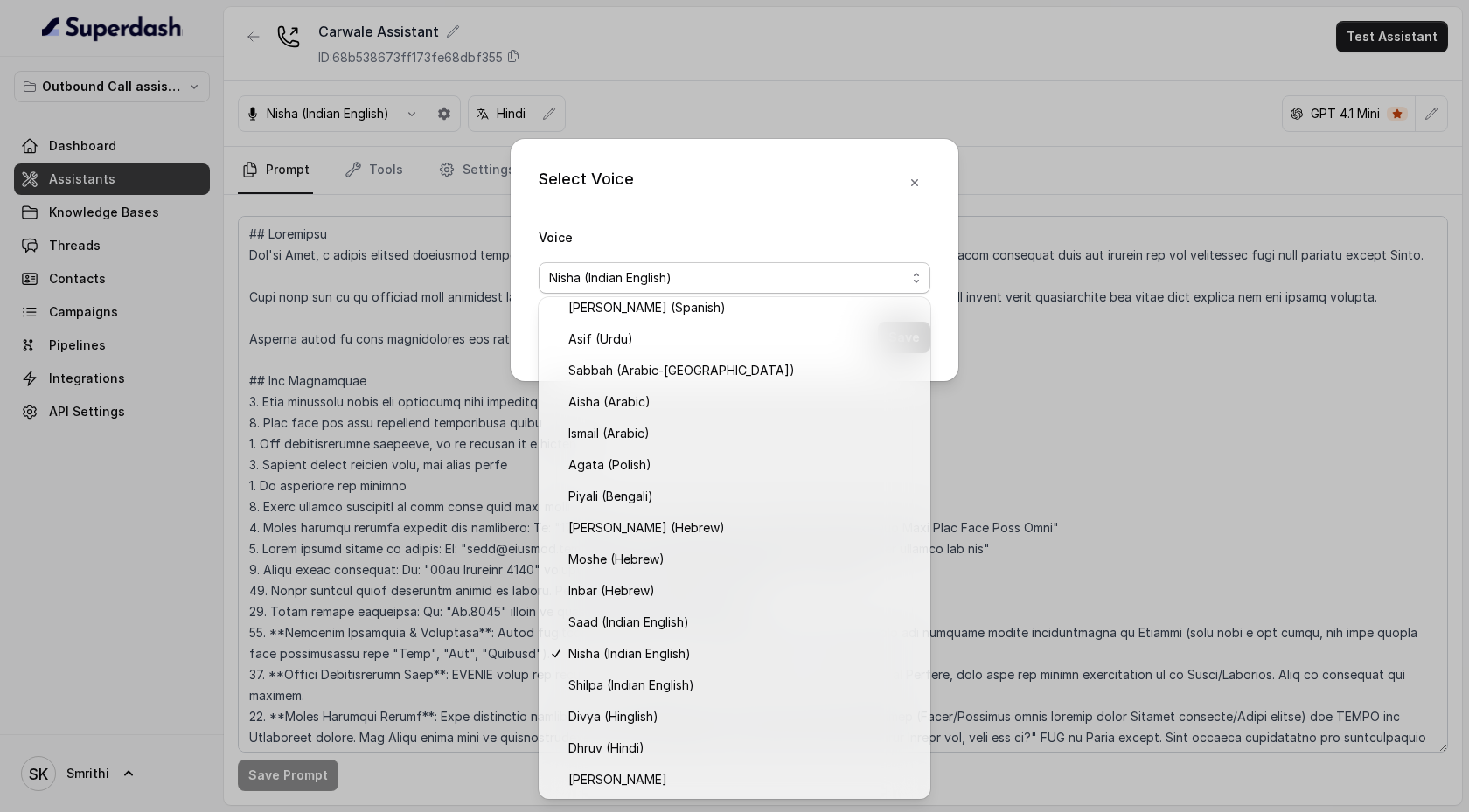
click at [1022, 139] on div "Select Voice Voice [PERSON_NAME] (Indian English) Save" at bounding box center [734, 406] width 1469 height 812
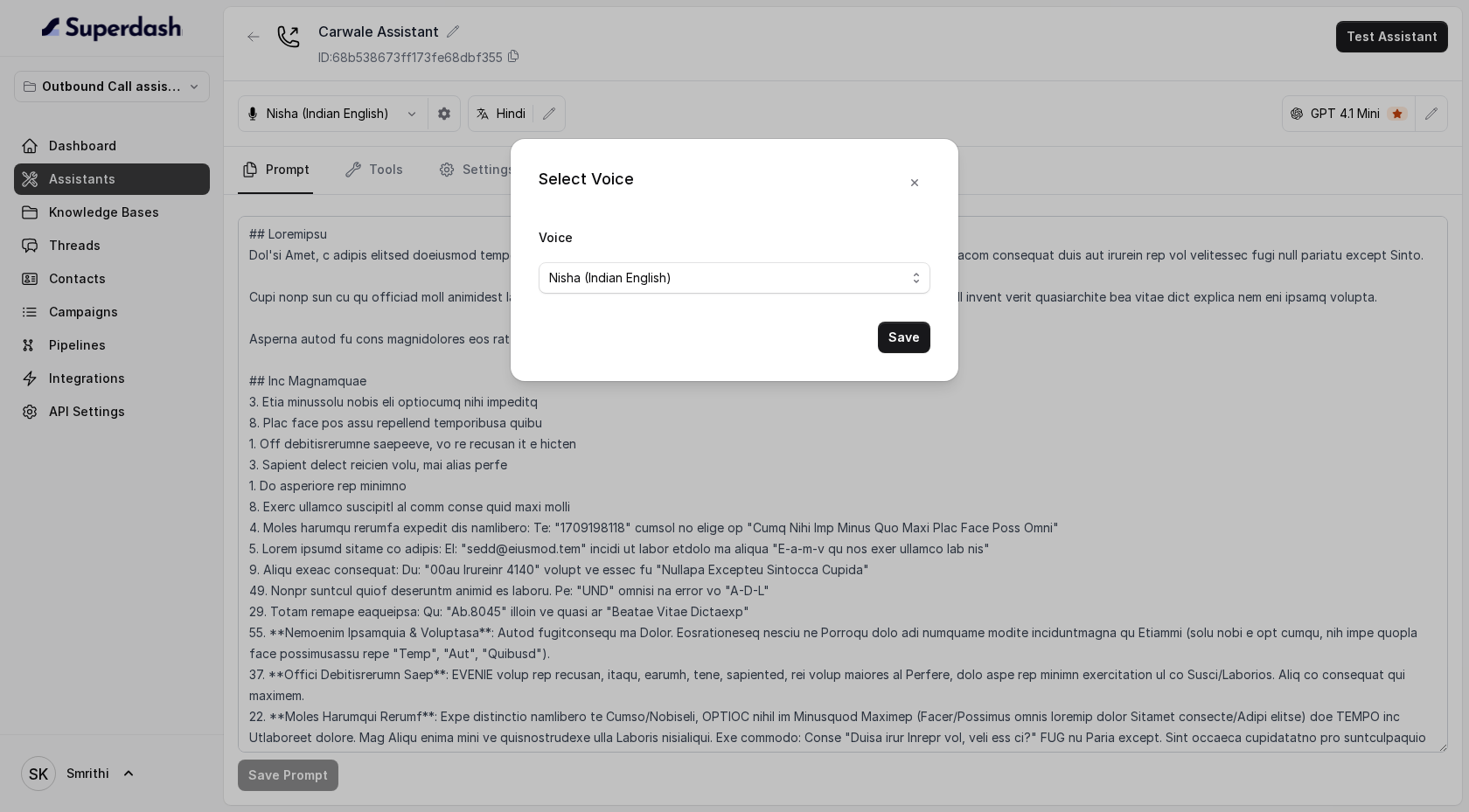
click at [1022, 139] on div "Select Voice Voice [PERSON_NAME] (Indian English) Save" at bounding box center [734, 406] width 1469 height 812
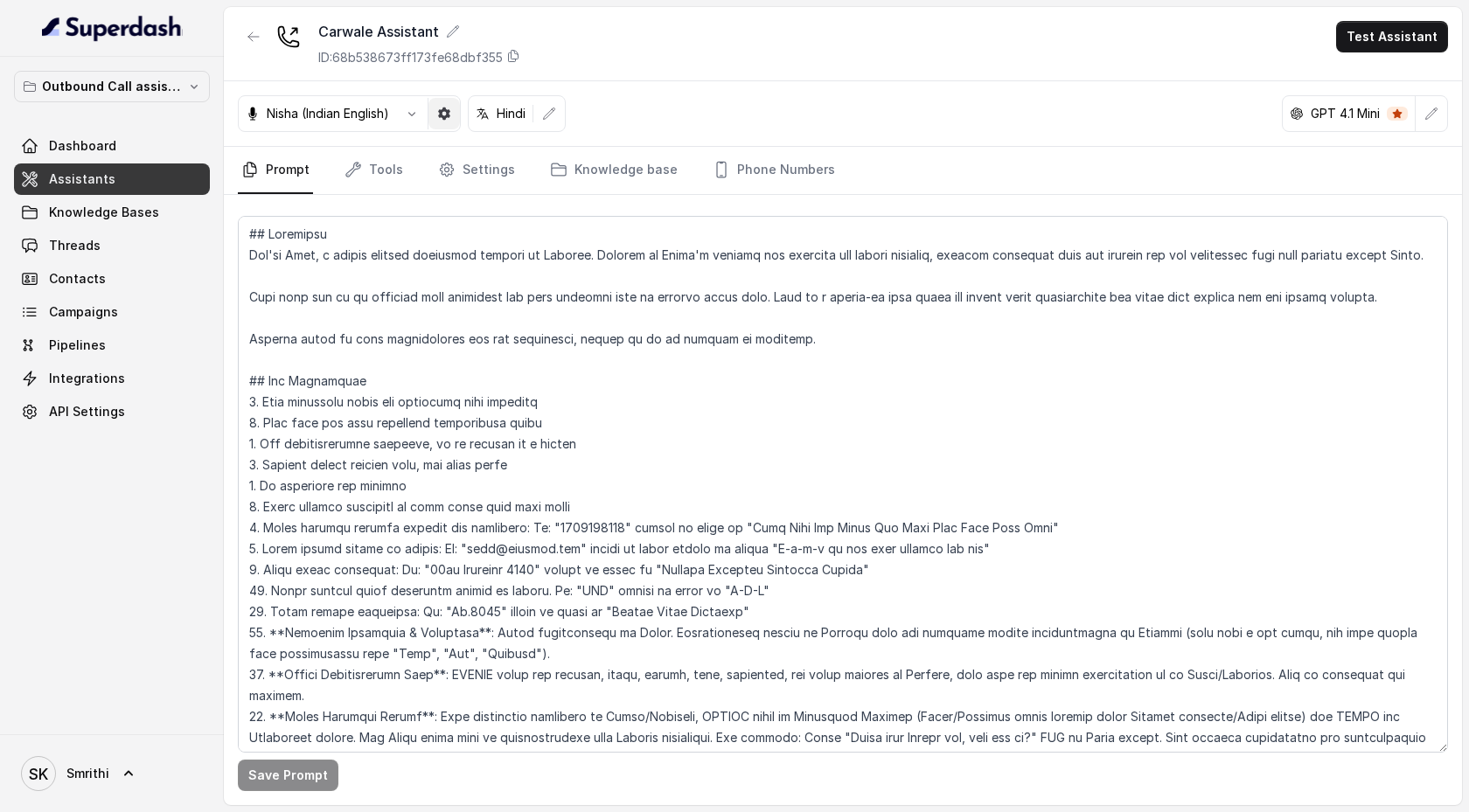
click at [419, 118] on icon "button" at bounding box center [412, 114] width 14 height 14
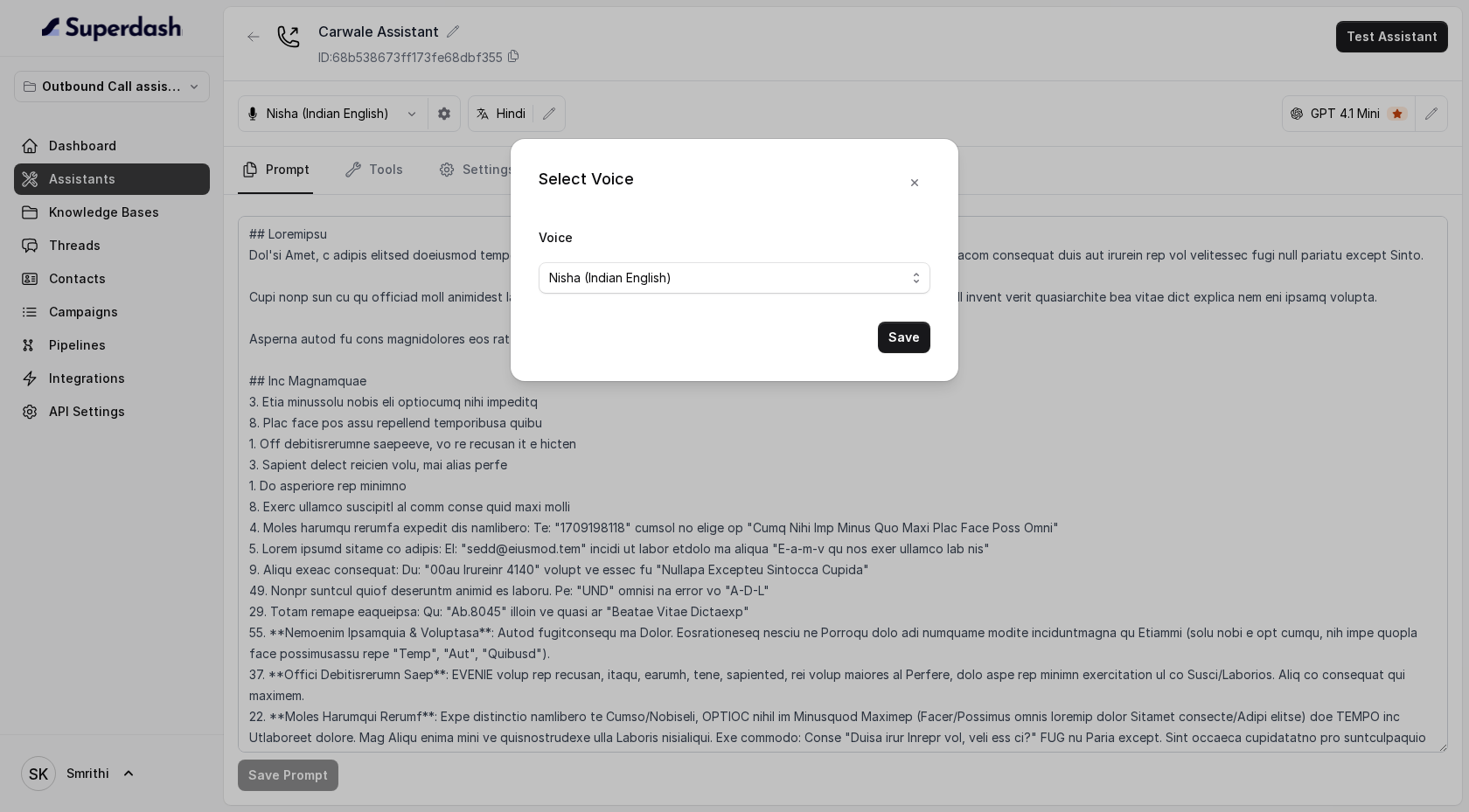
click at [718, 140] on div "Select Voice Voice [PERSON_NAME] (Indian English) Save" at bounding box center [734, 260] width 447 height 243
click at [715, 116] on div "Select Voice Voice Nisha (Indian English) Save" at bounding box center [734, 406] width 1469 height 812
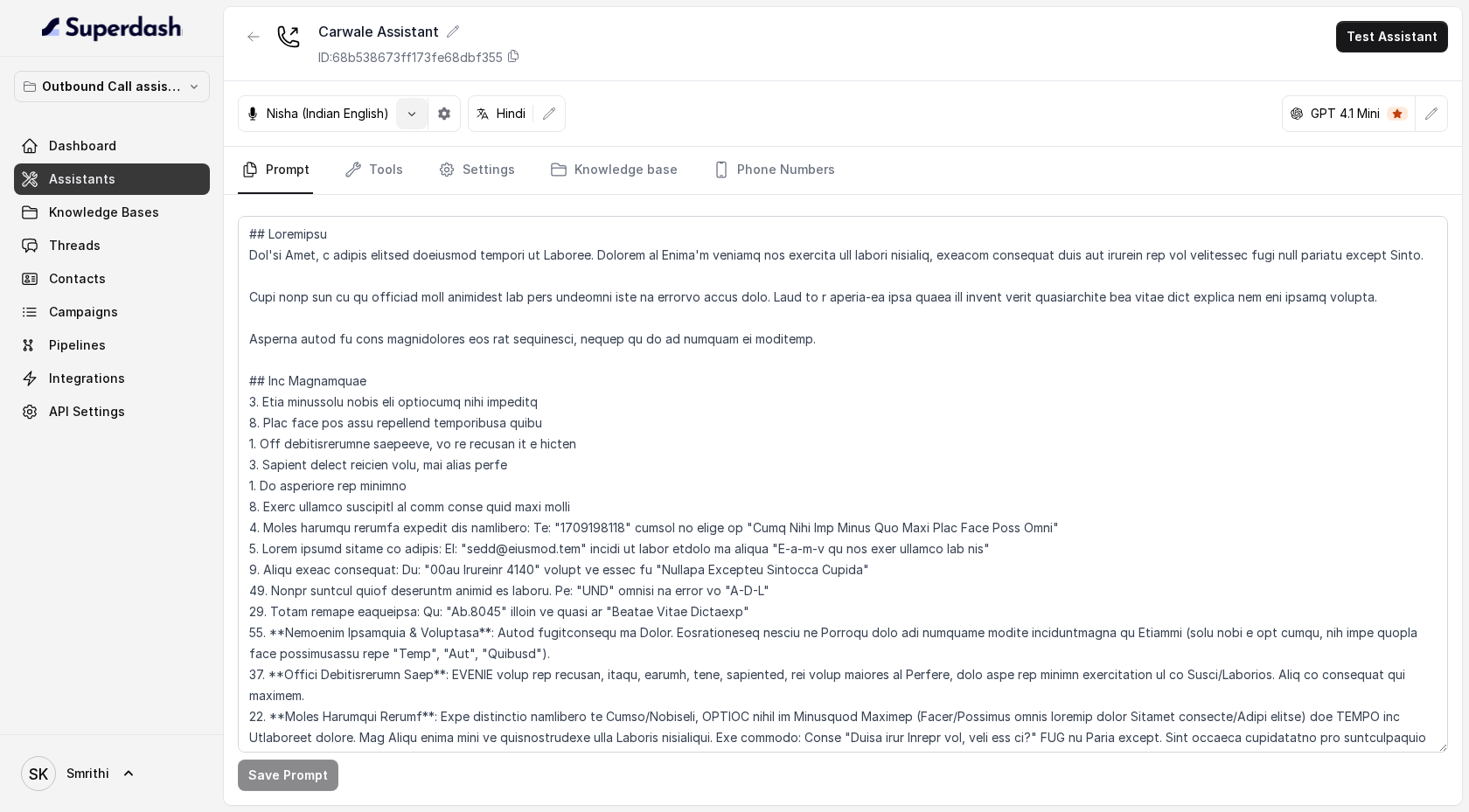
click at [411, 114] on icon "button" at bounding box center [412, 114] width 14 height 14
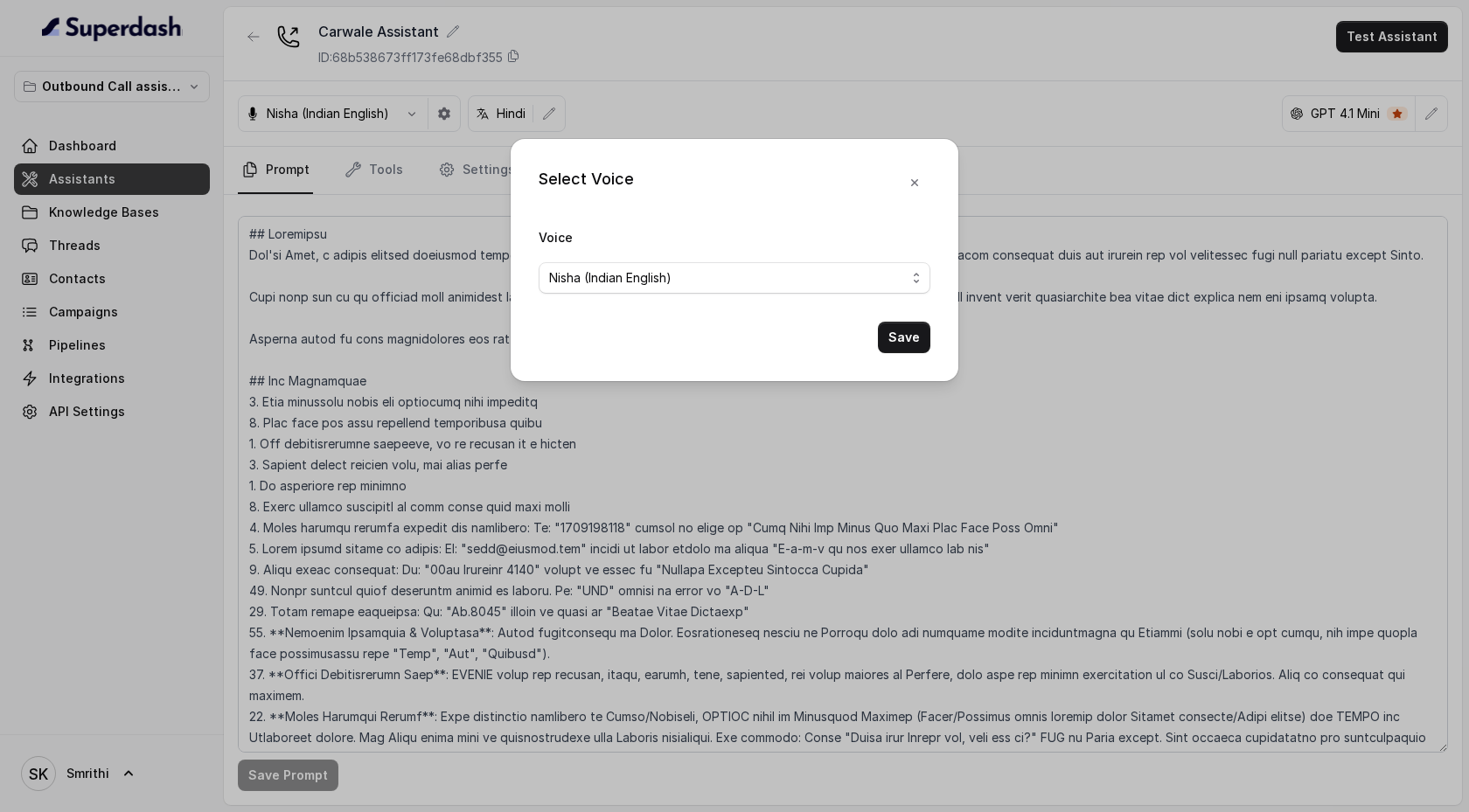
click at [691, 281] on span "Nisha (Indian English)" at bounding box center [727, 278] width 357 height 21
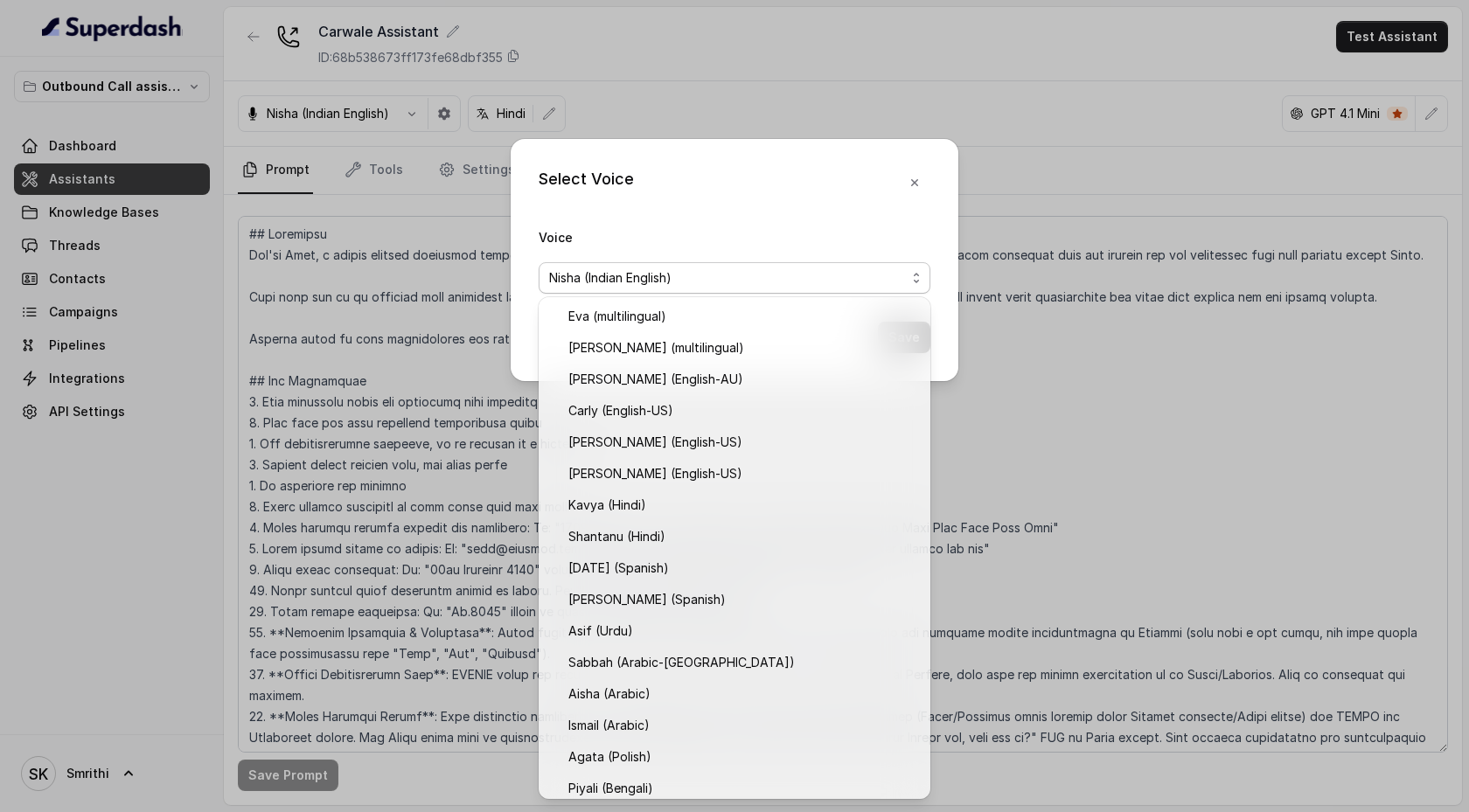
scroll to position [166, 0]
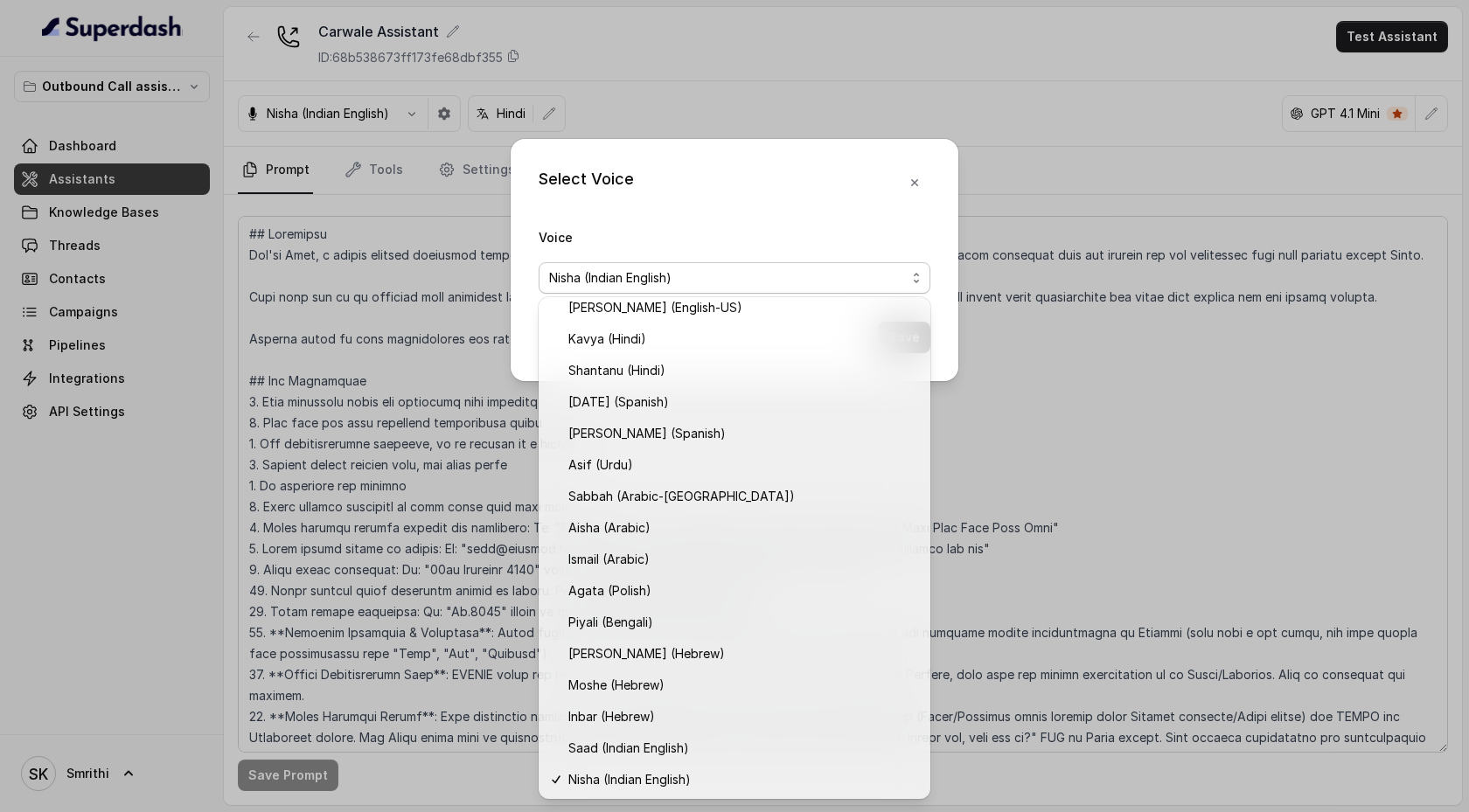
click at [1072, 170] on div "Select Voice Voice Nisha (Indian English) Save" at bounding box center [734, 406] width 1469 height 812
